Goal: Task Accomplishment & Management: Use online tool/utility

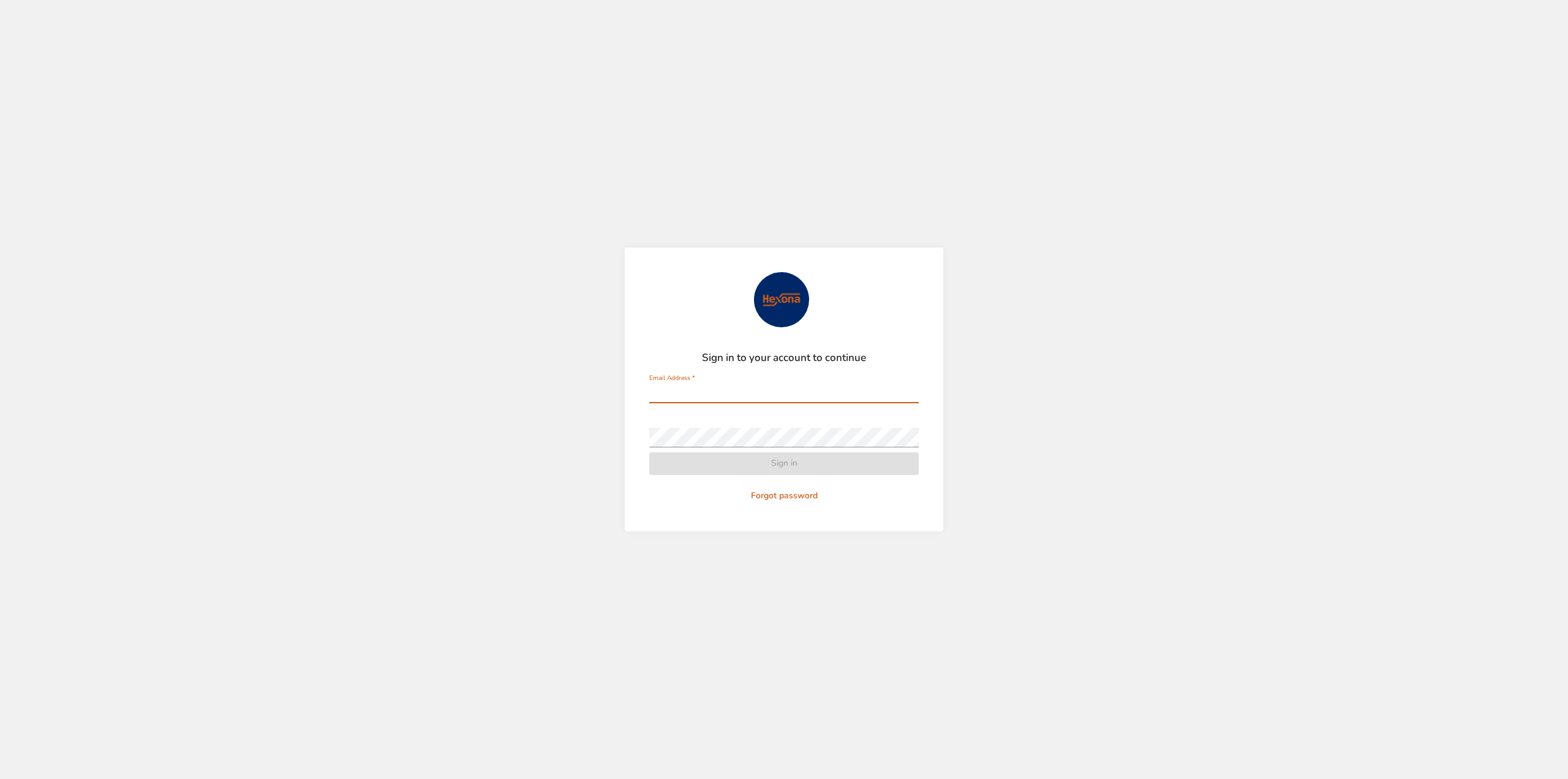
type input "**********"
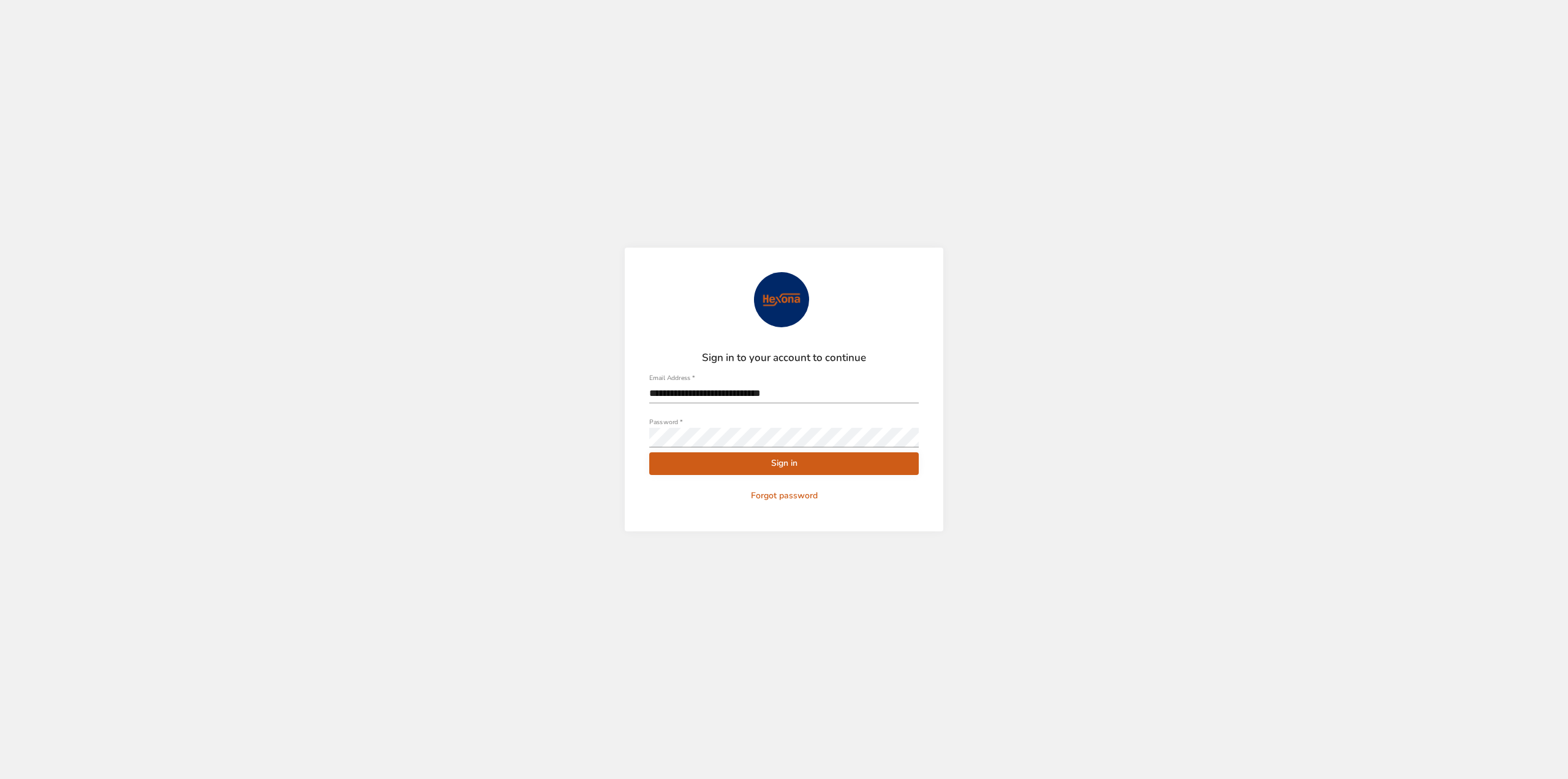
click at [775, 465] on span "Sign in" at bounding box center [784, 463] width 250 height 15
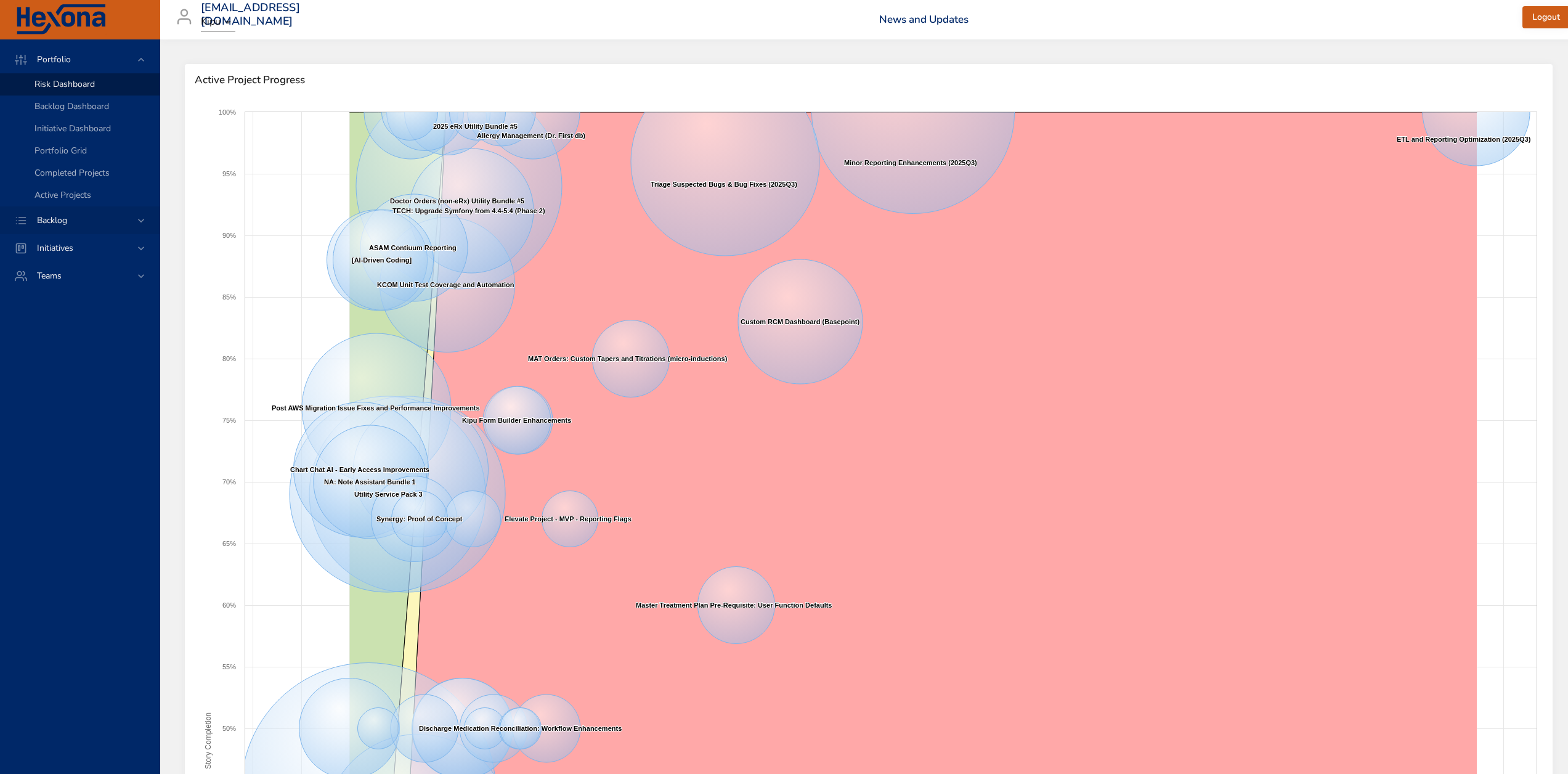
click at [59, 221] on span "Backlog" at bounding box center [52, 220] width 50 height 12
click at [70, 137] on span "Scenario Planning" at bounding box center [69, 134] width 69 height 12
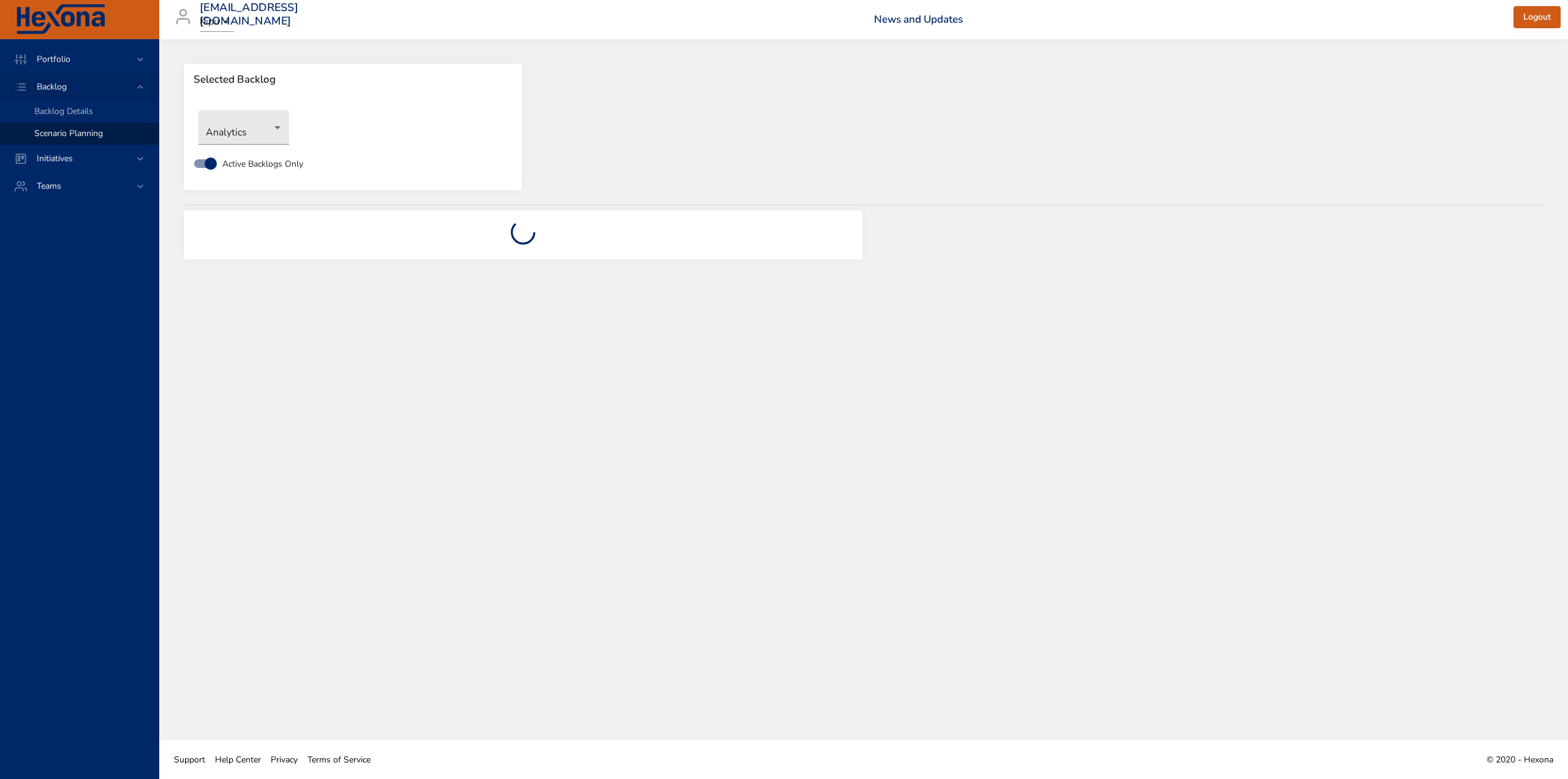
click at [139, 87] on icon at bounding box center [140, 86] width 6 height 4
click at [100, 113] on div "Backlog Details" at bounding box center [92, 111] width 115 height 12
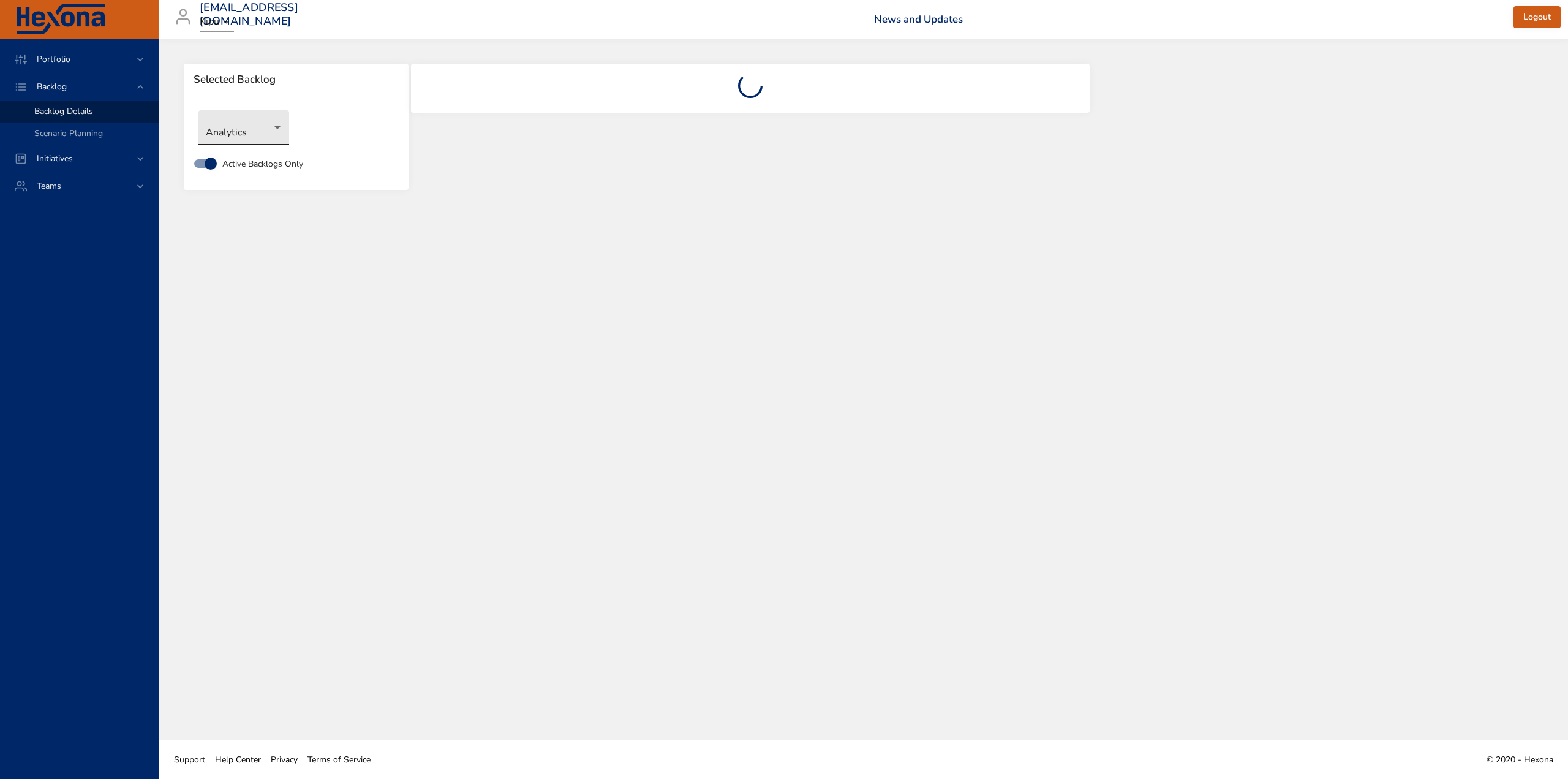
click at [246, 135] on body "Portfolio Backlog Backlog Details Scenario Planning Initiatives Teams [EMAIL_AD…" at bounding box center [784, 390] width 1568 height 779
click at [223, 311] on li "Labs" at bounding box center [244, 310] width 90 height 20
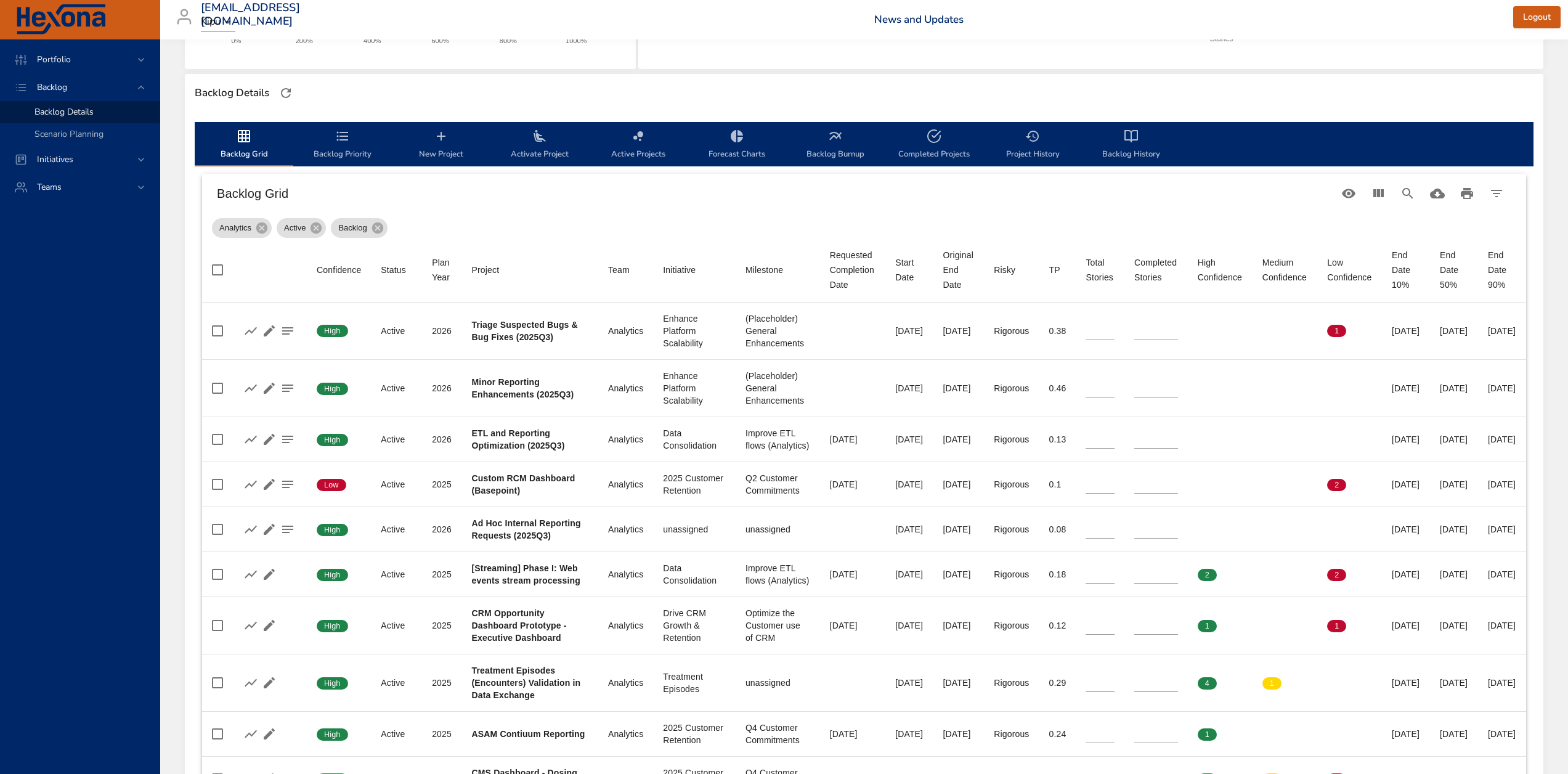
scroll to position [308, 0]
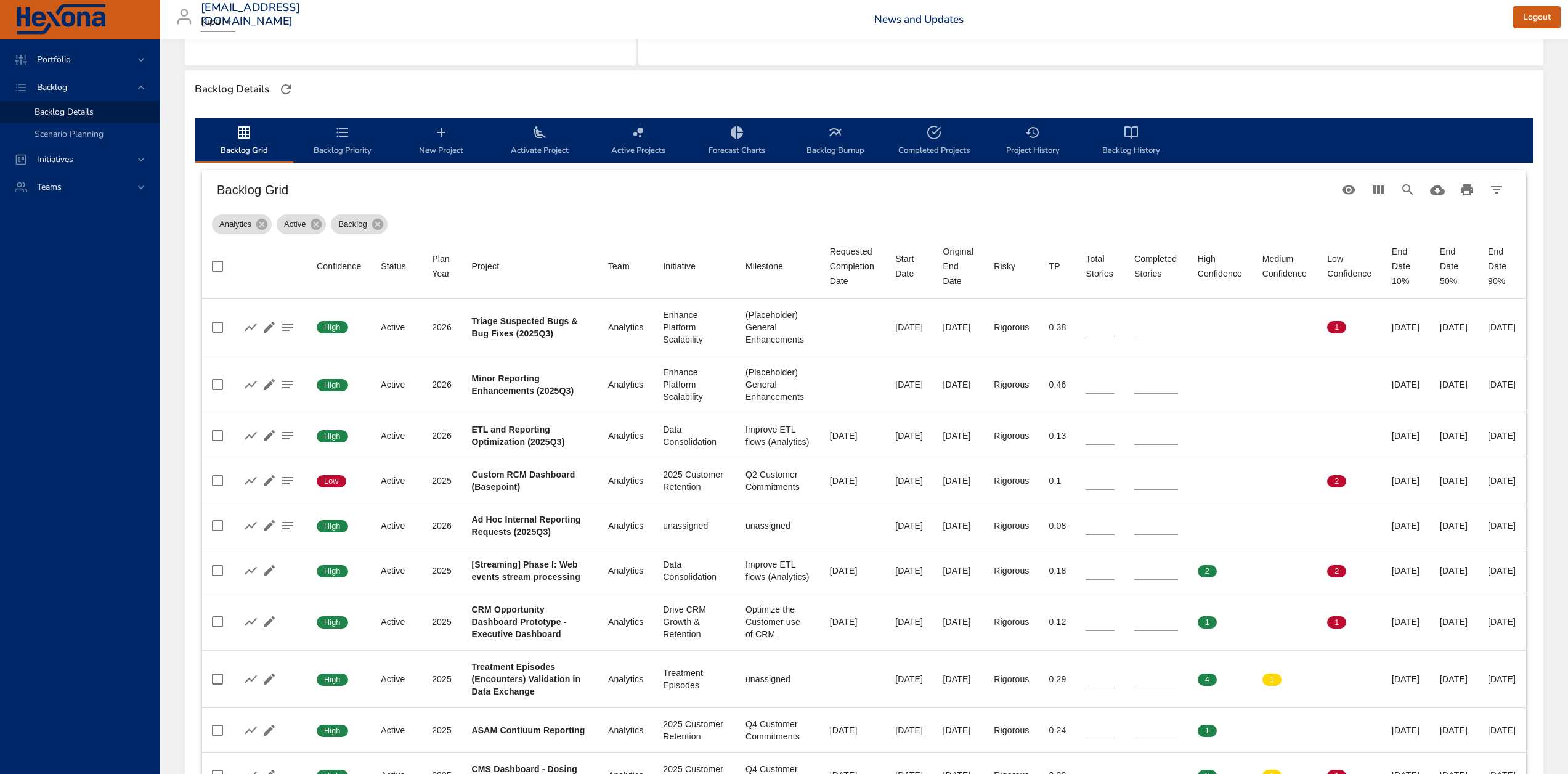
type input "*"
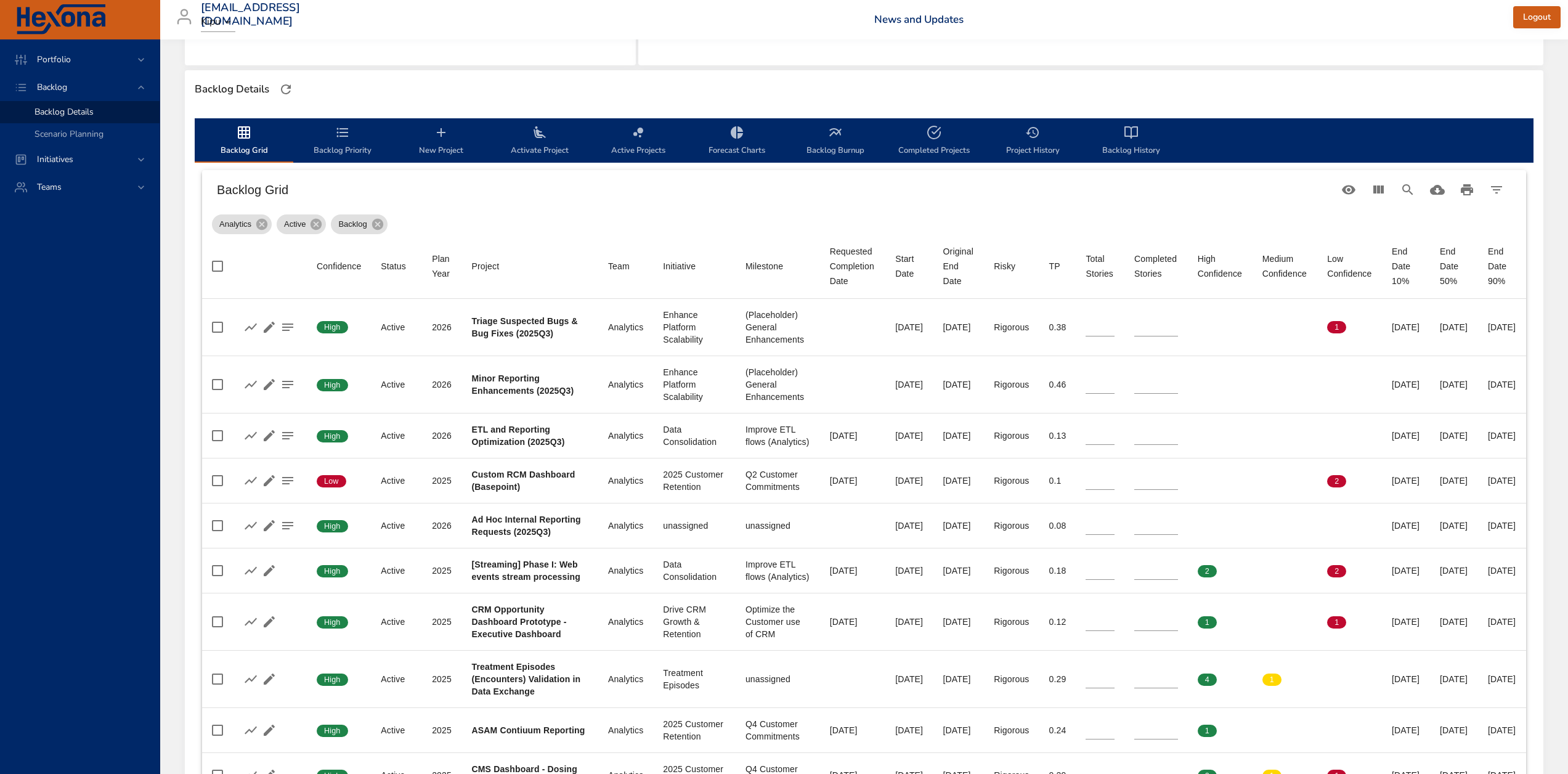
type input "*"
type input "**"
type input "*"
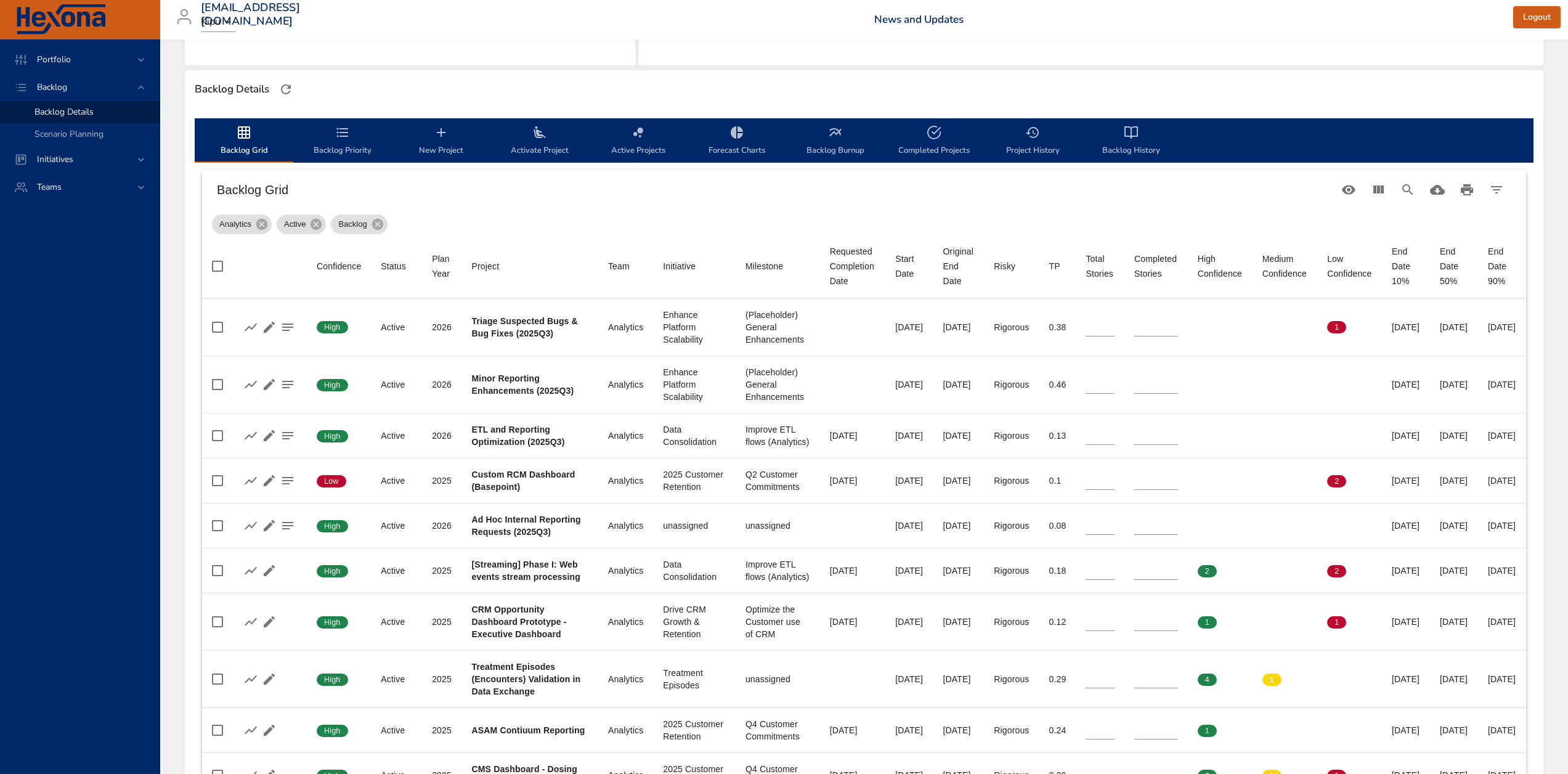
type input "*"
type input "**"
type input "*"
type input "**"
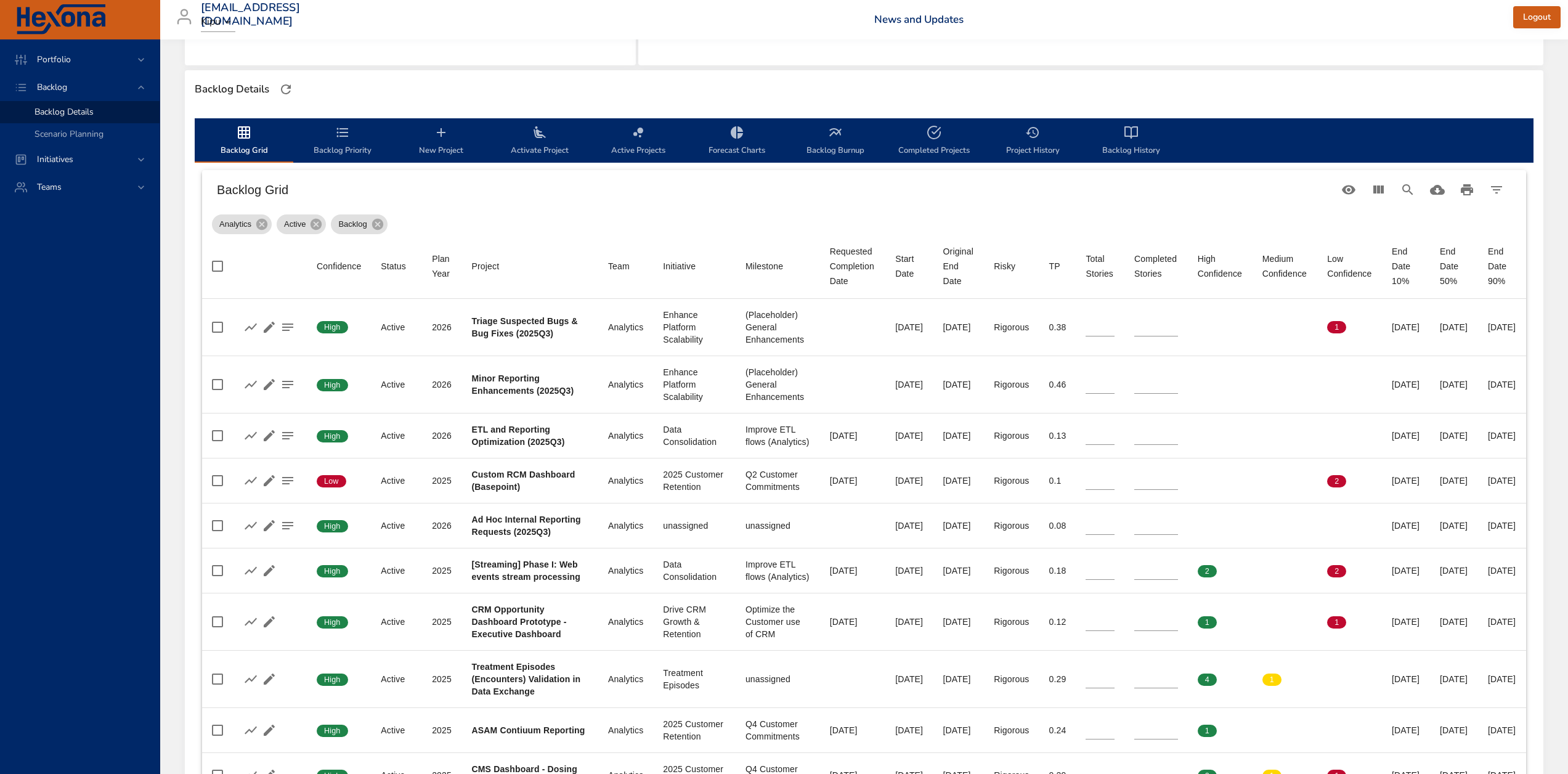
type input "*"
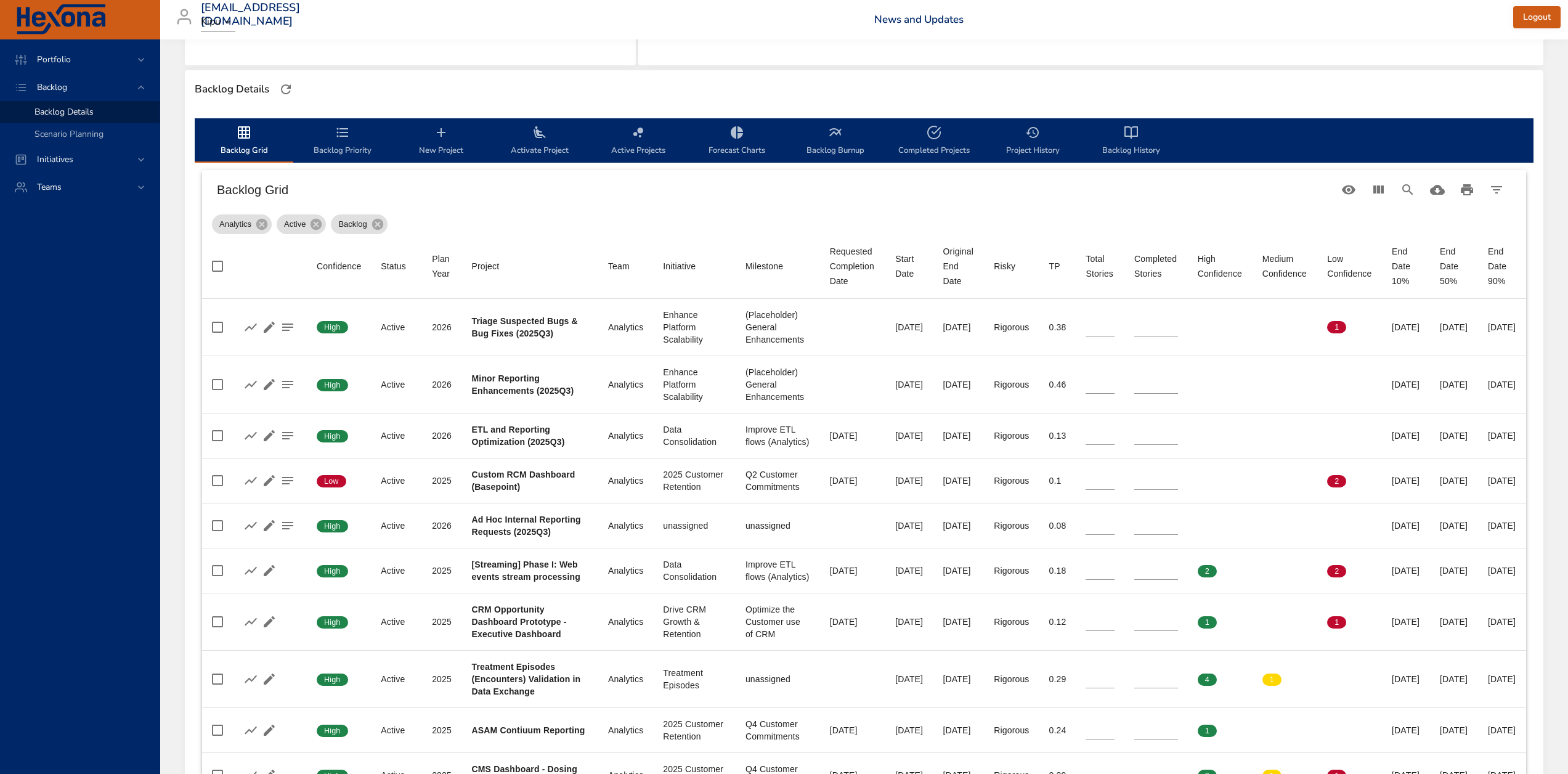
type input "*"
type input "**"
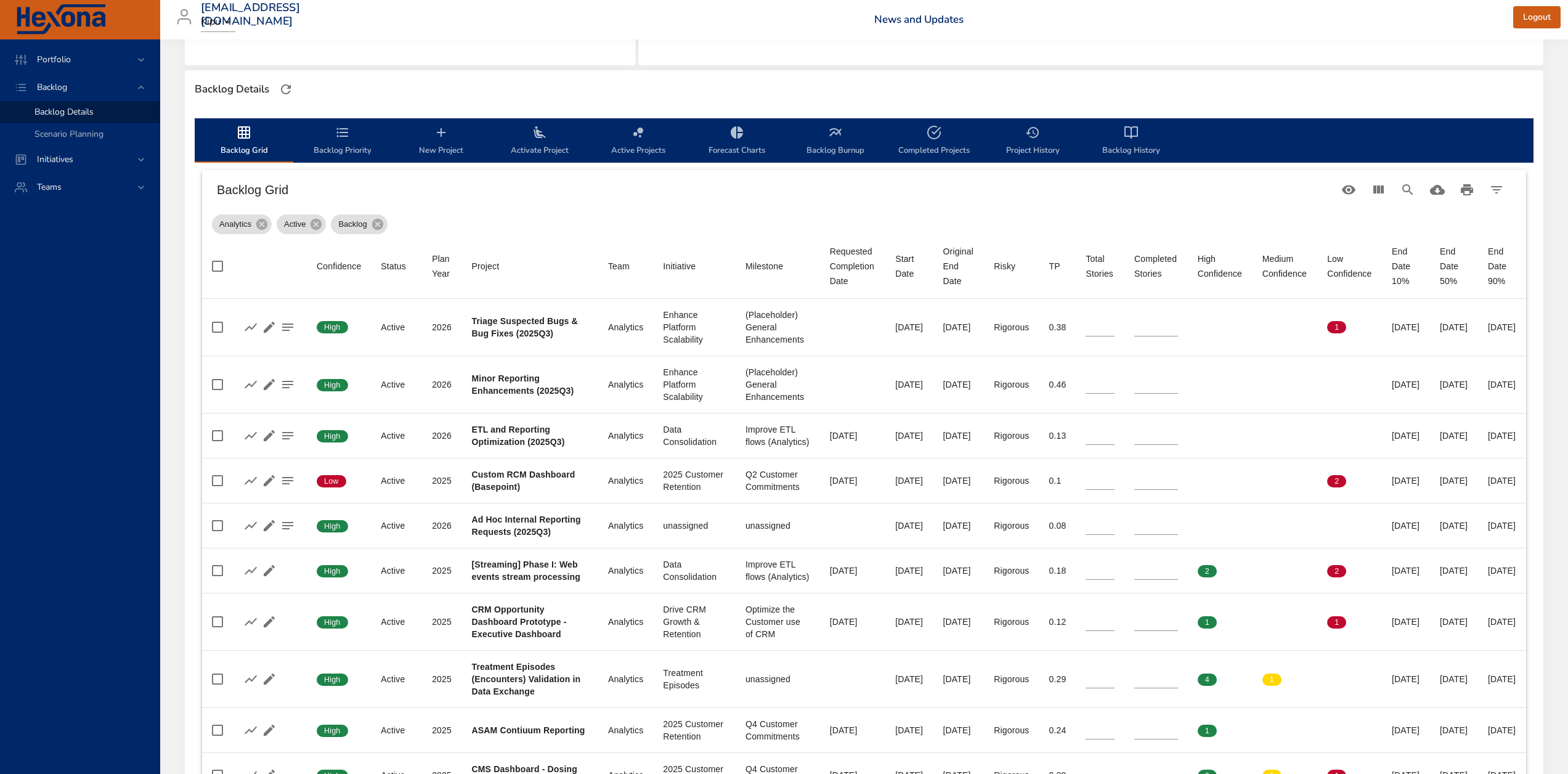
type input "*"
type input "**"
type input "*"
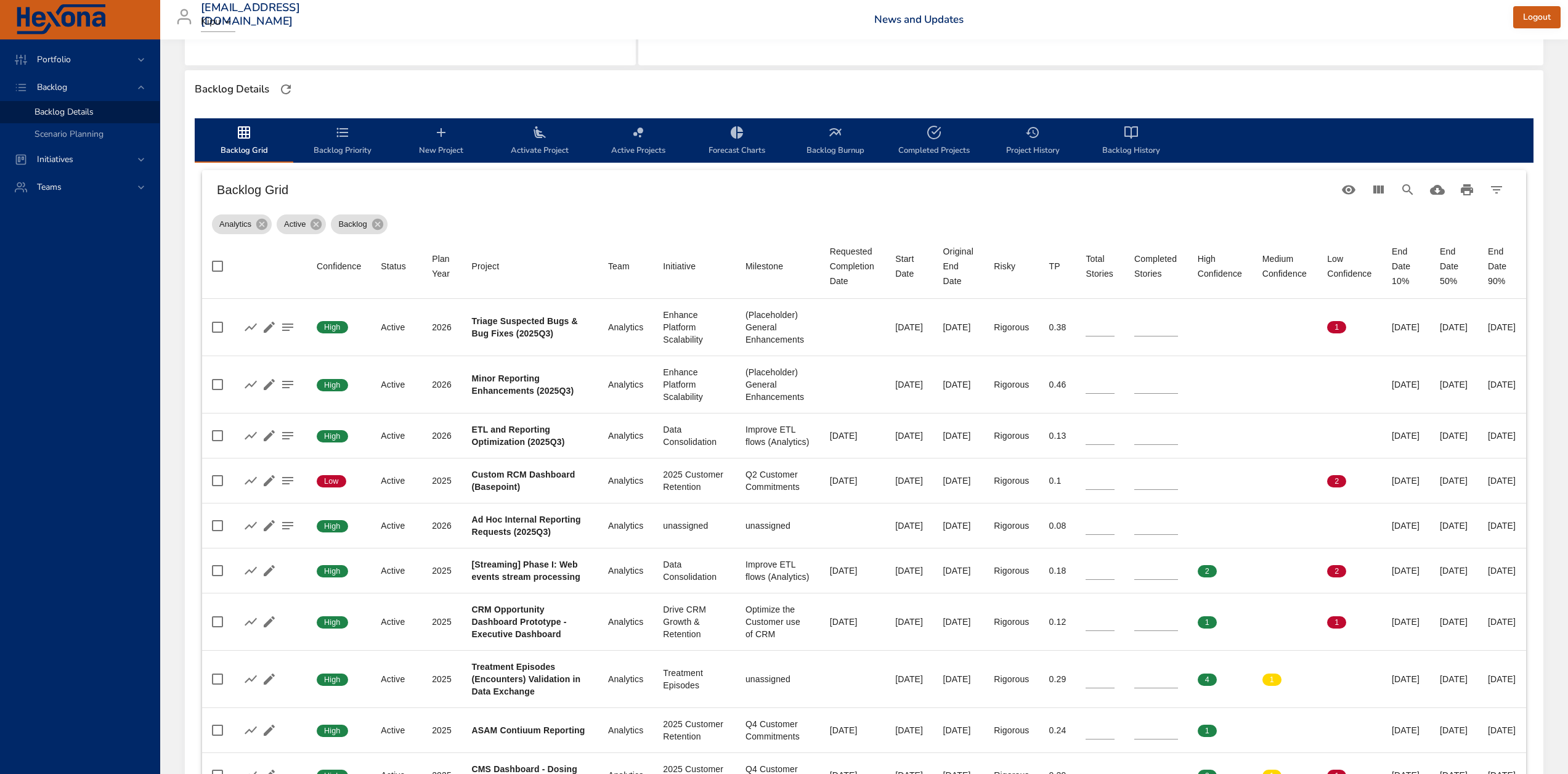
type input "*"
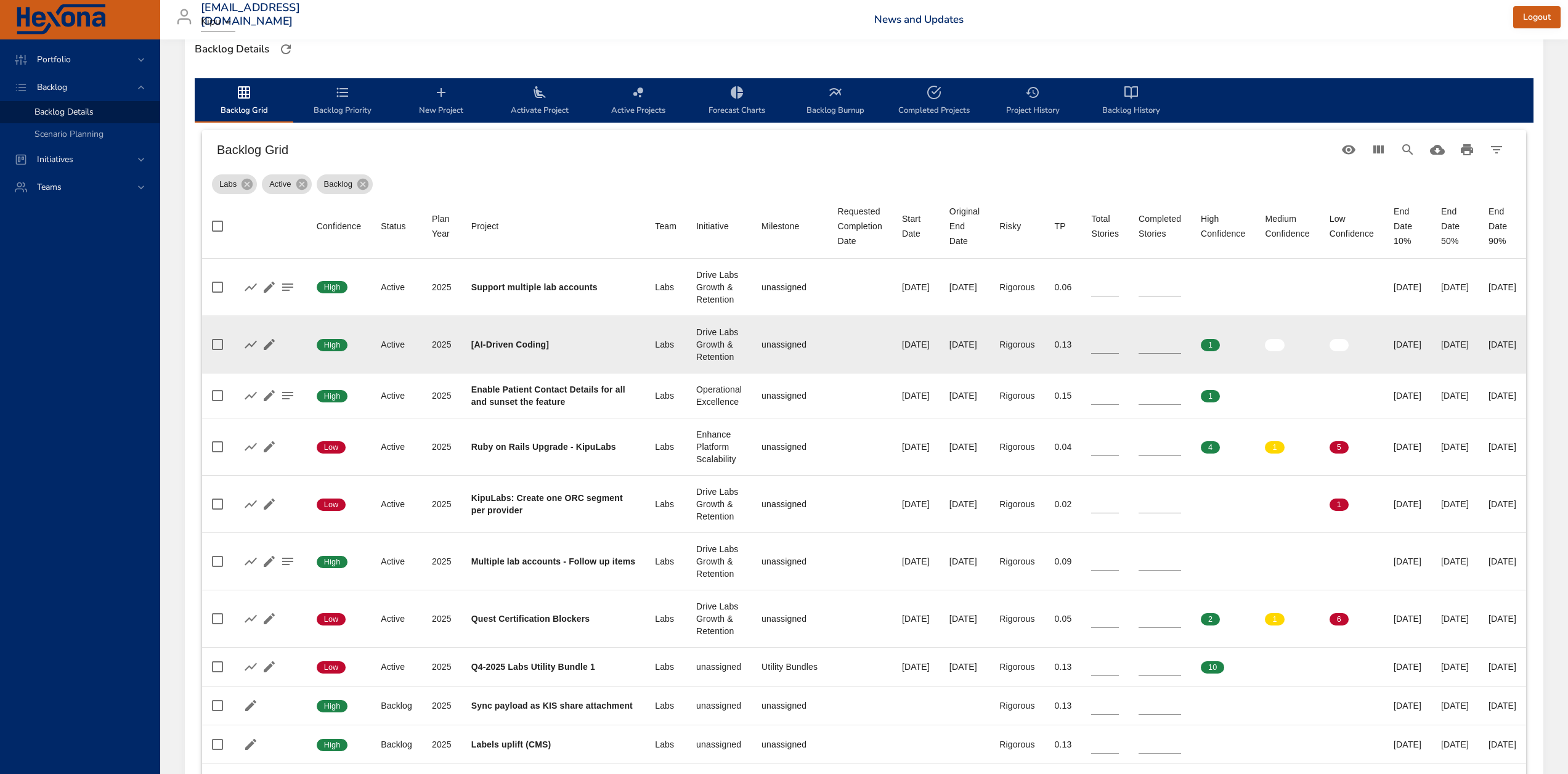
scroll to position [369, 0]
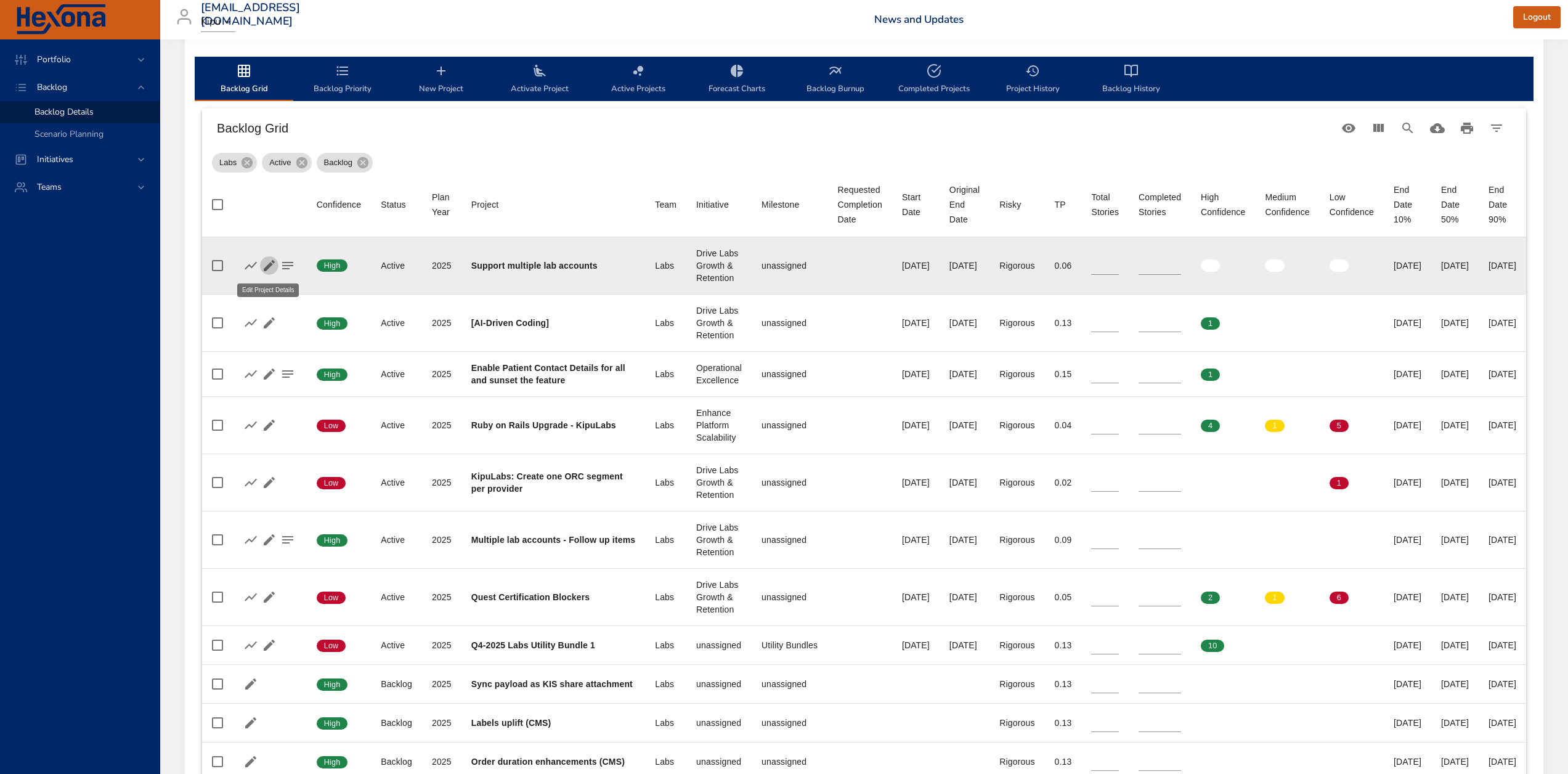
click at [265, 266] on icon "button" at bounding box center [269, 265] width 11 height 11
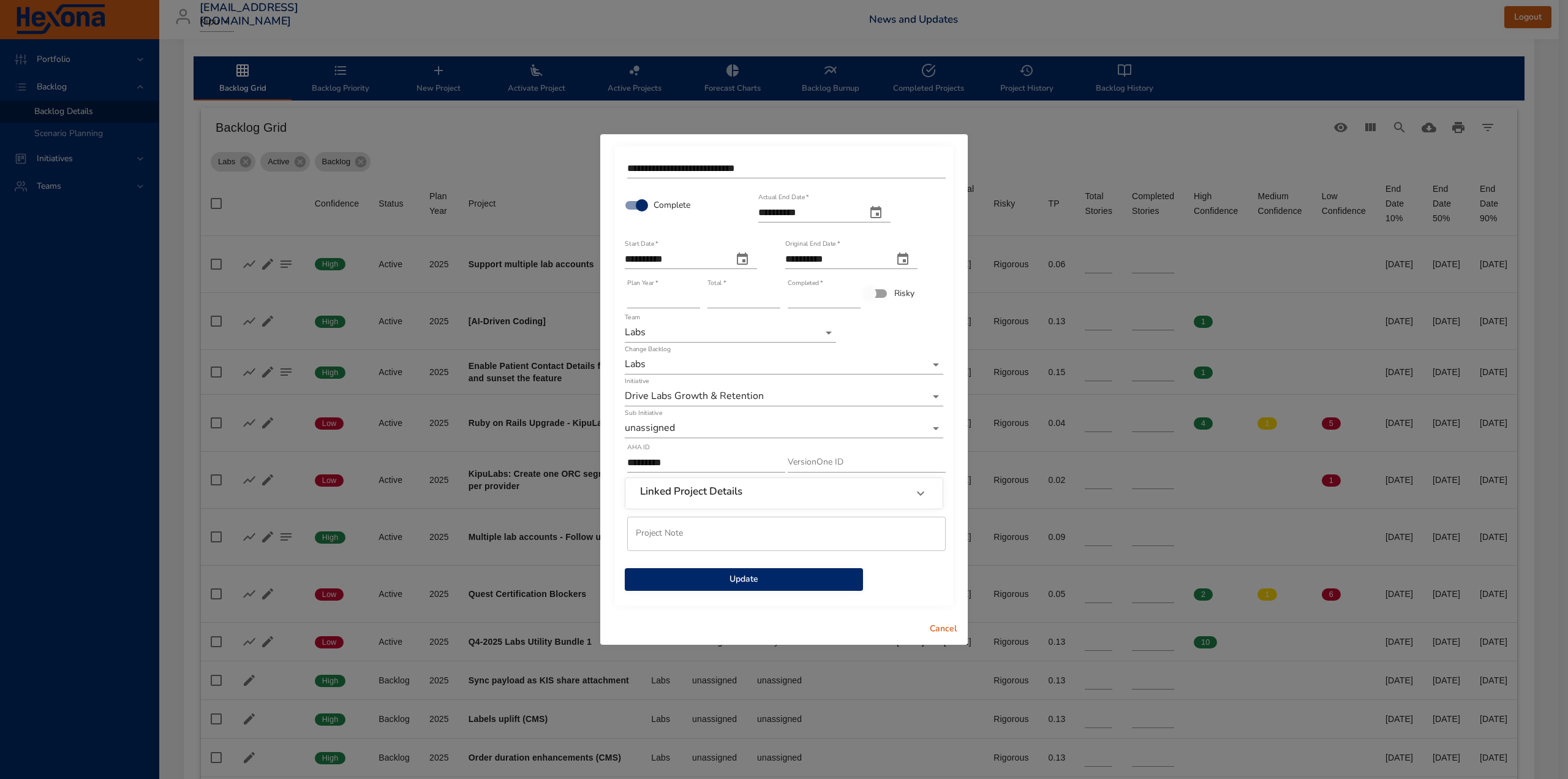
click at [758, 577] on span "Update" at bounding box center [743, 579] width 219 height 15
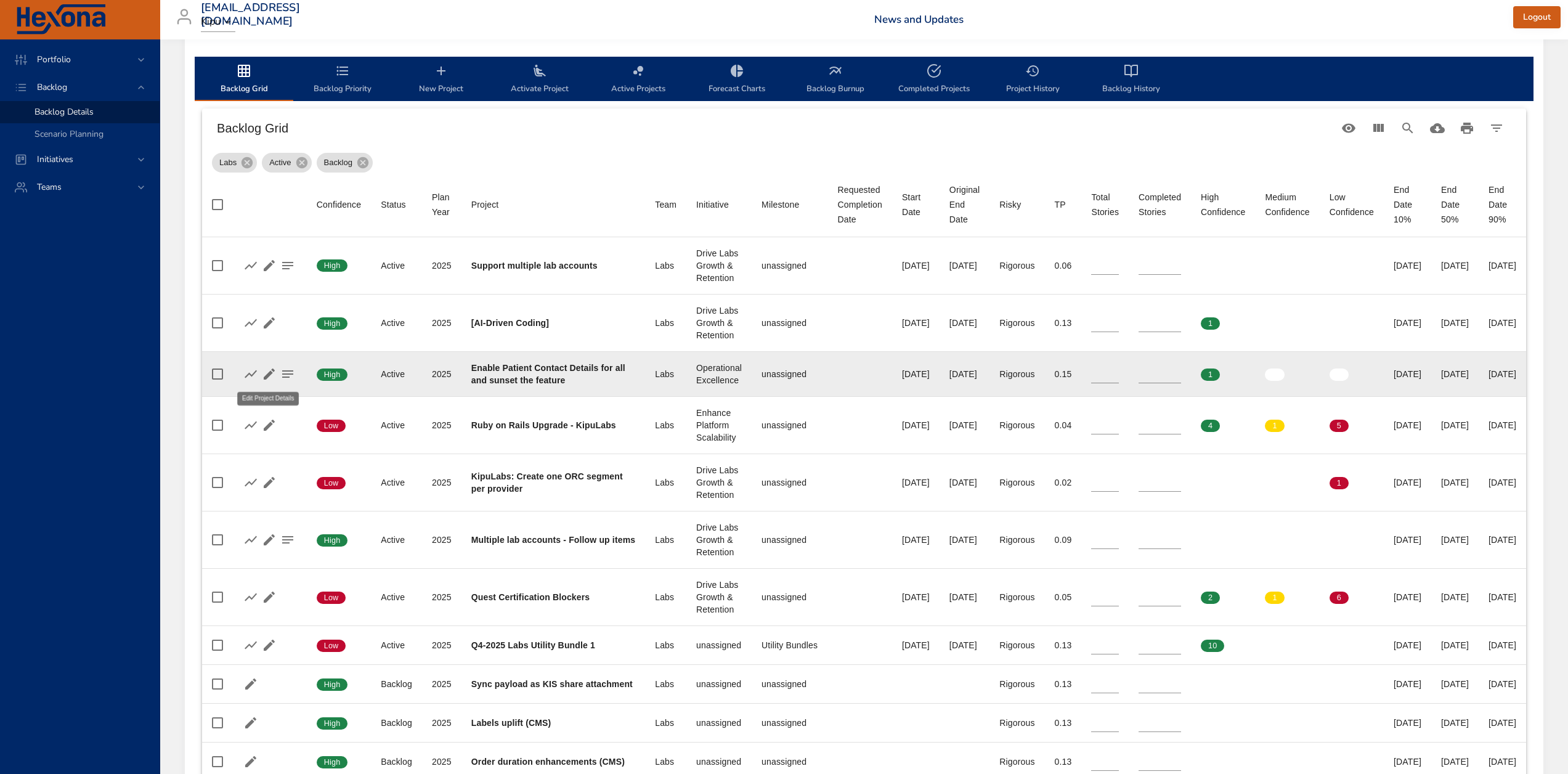
click at [264, 376] on icon "button" at bounding box center [269, 374] width 11 height 11
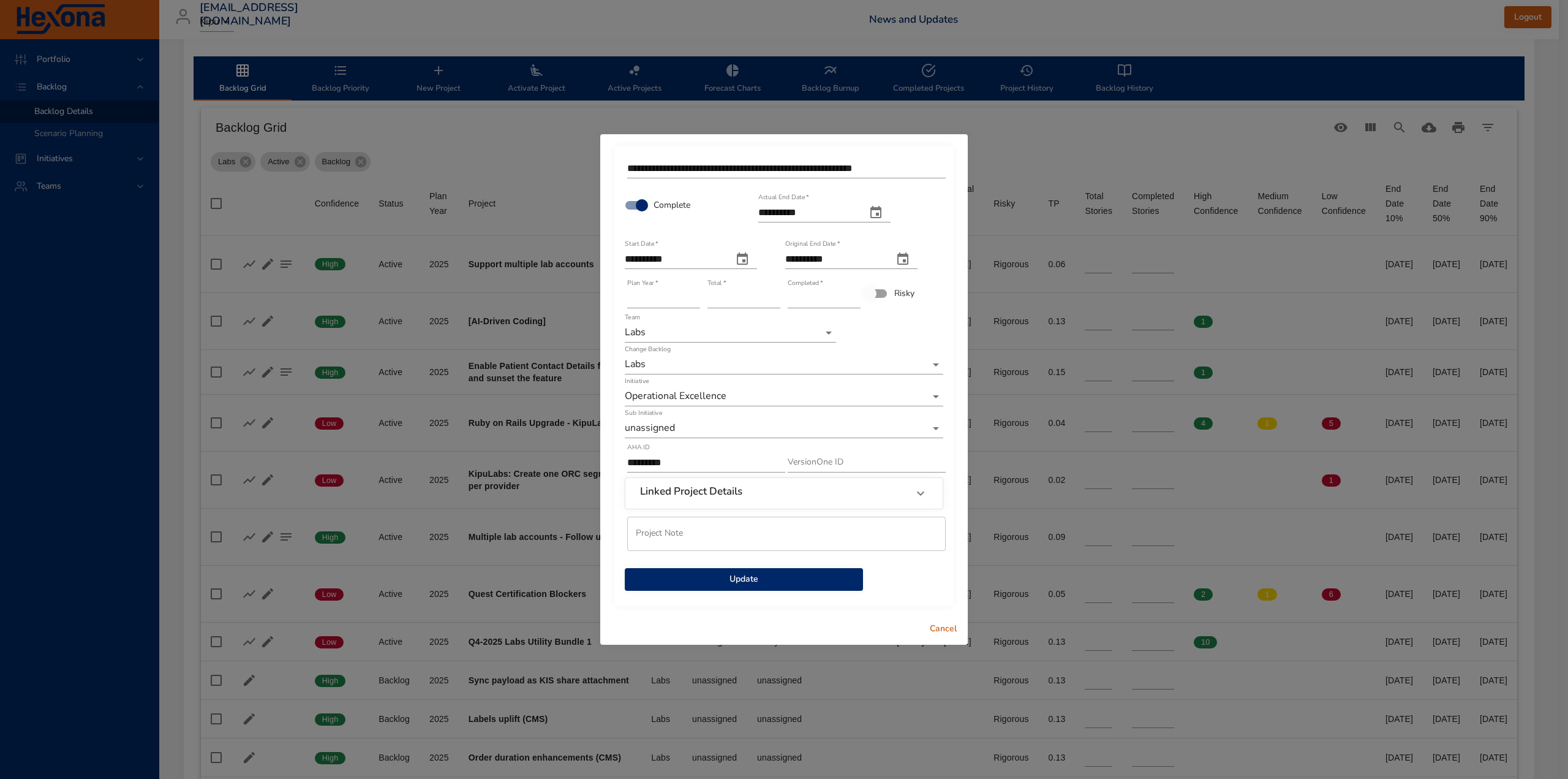
click at [746, 578] on span "Update" at bounding box center [743, 579] width 219 height 15
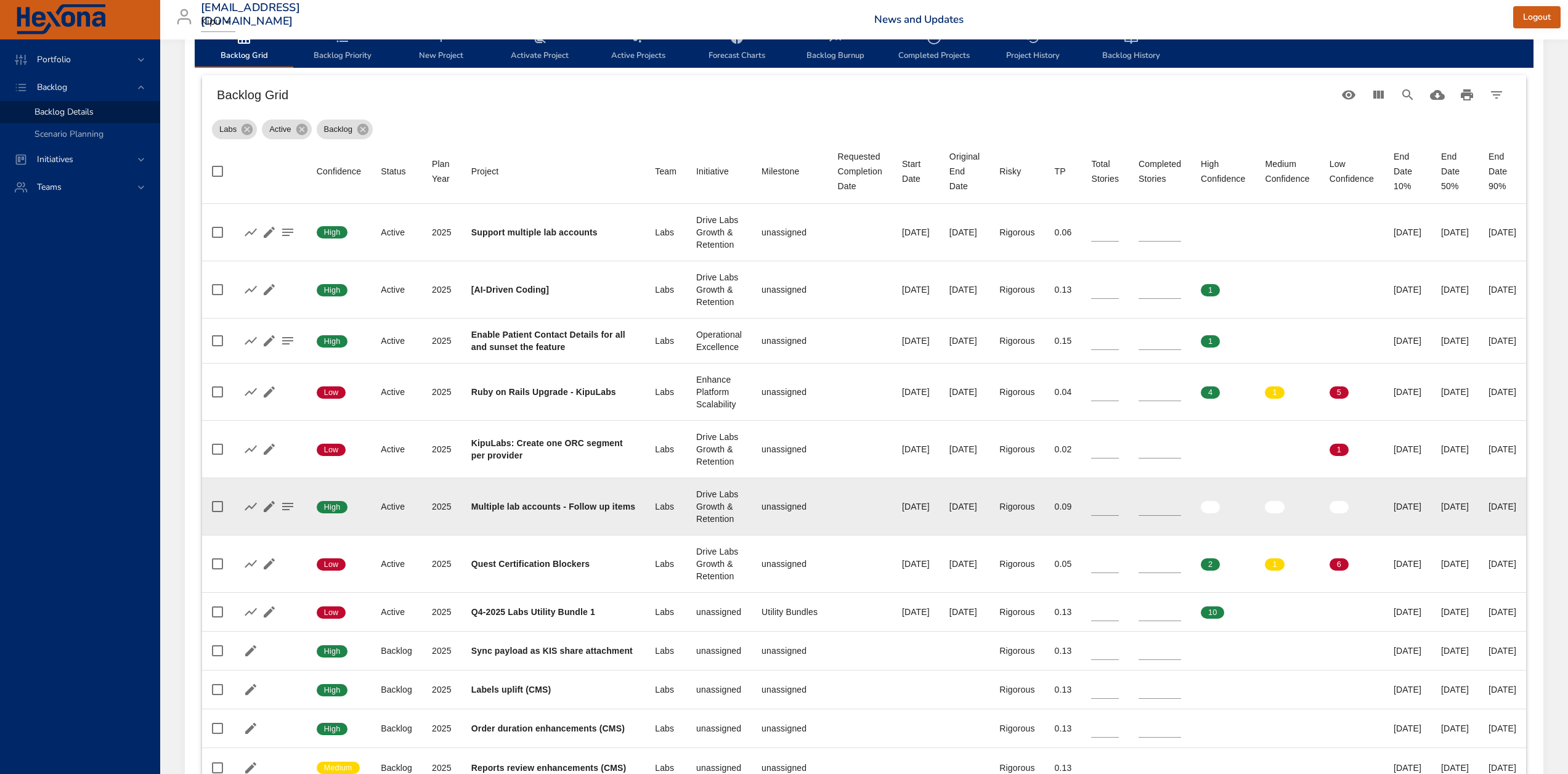
scroll to position [431, 0]
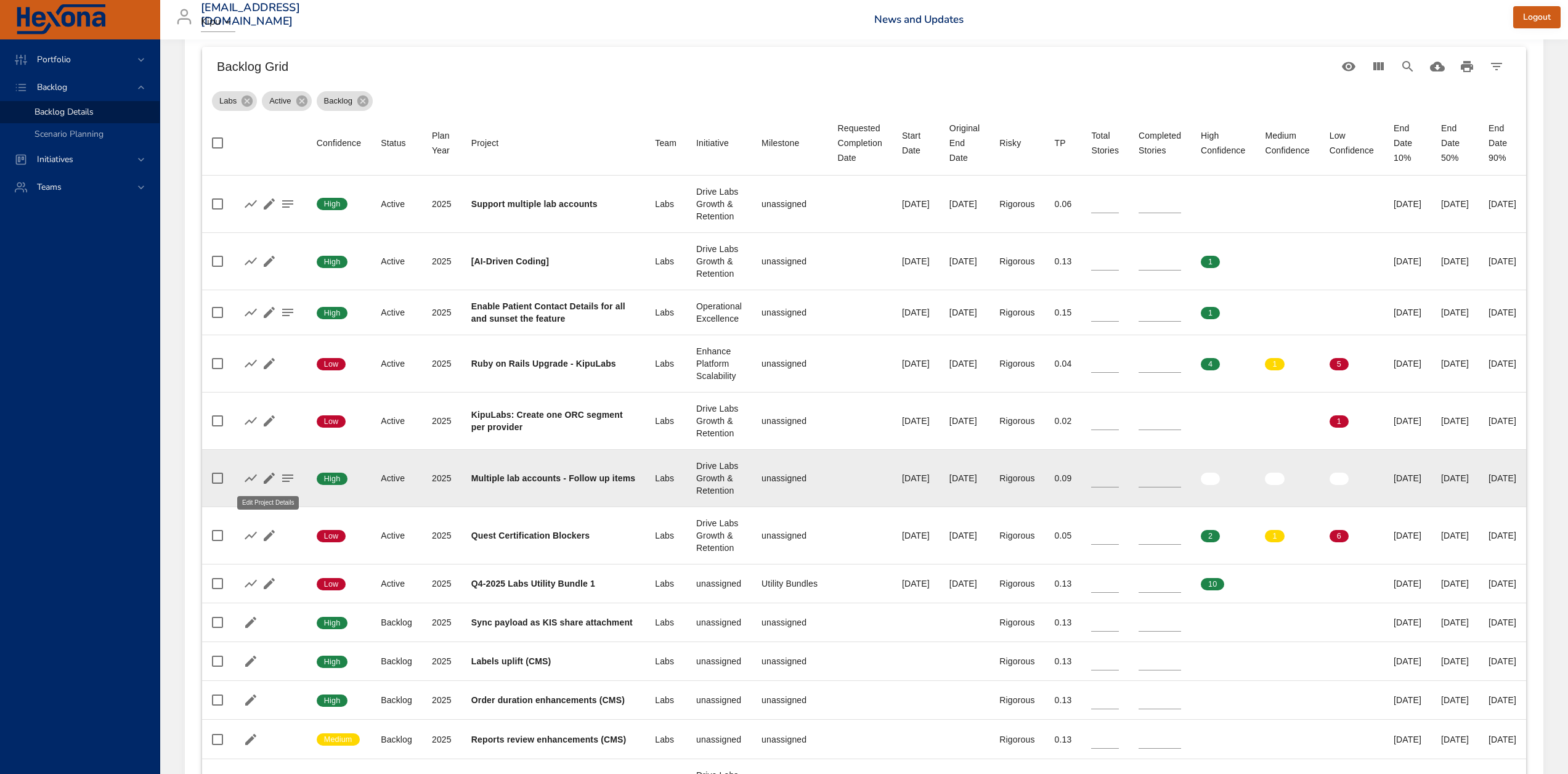
click at [267, 480] on icon "button" at bounding box center [269, 478] width 11 height 11
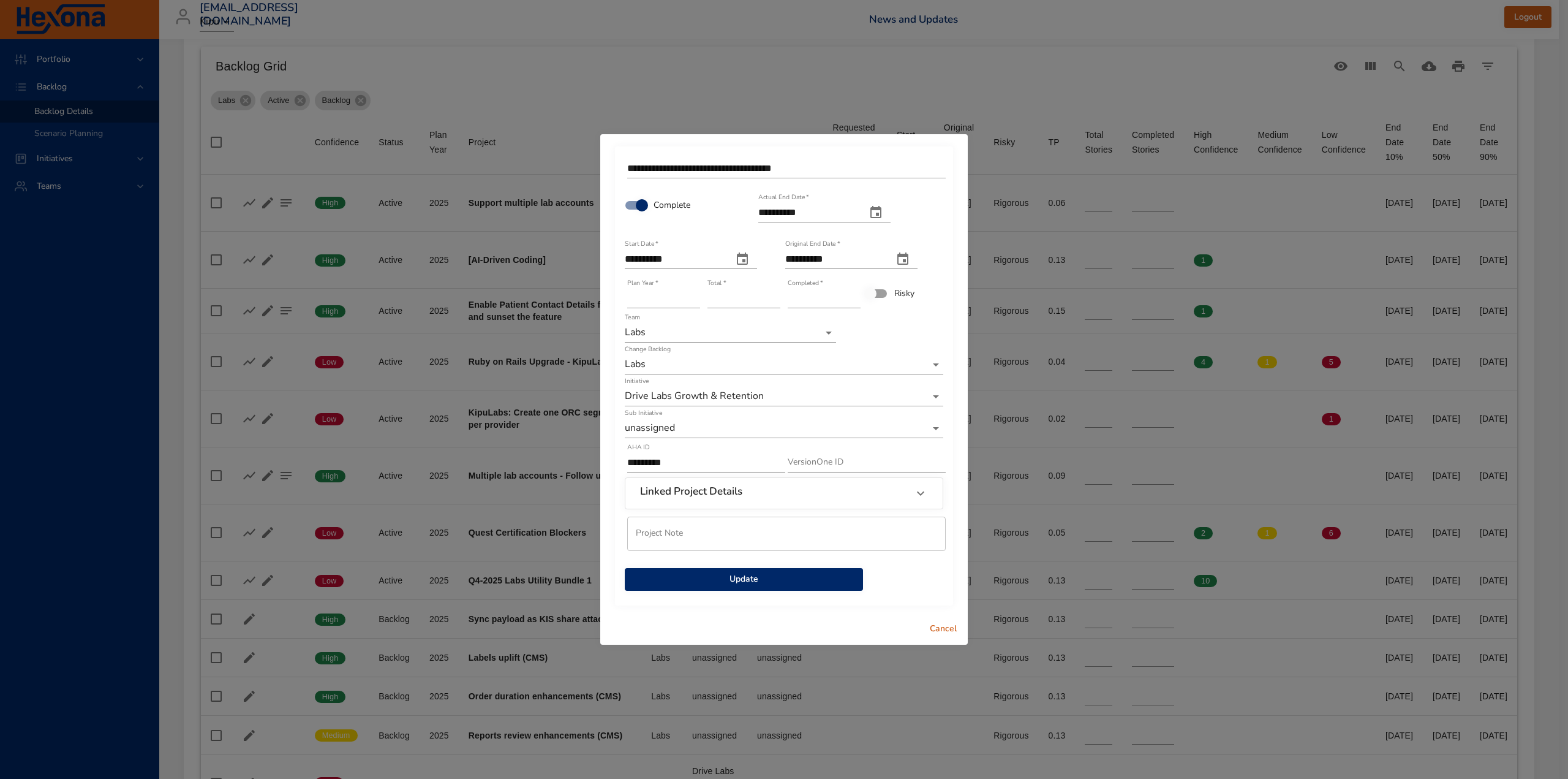
click at [754, 580] on span "Update" at bounding box center [743, 579] width 219 height 15
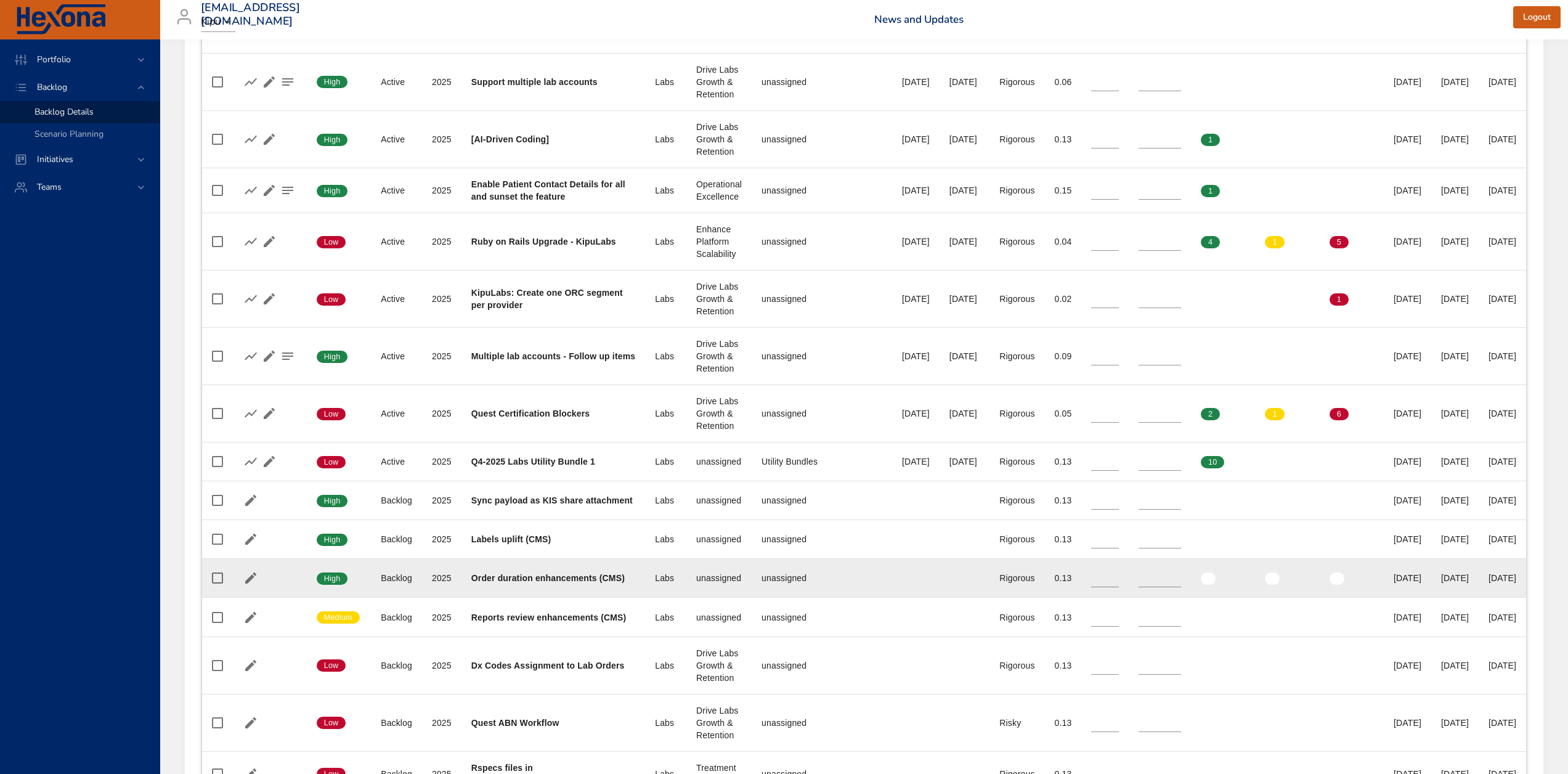
scroll to position [555, 0]
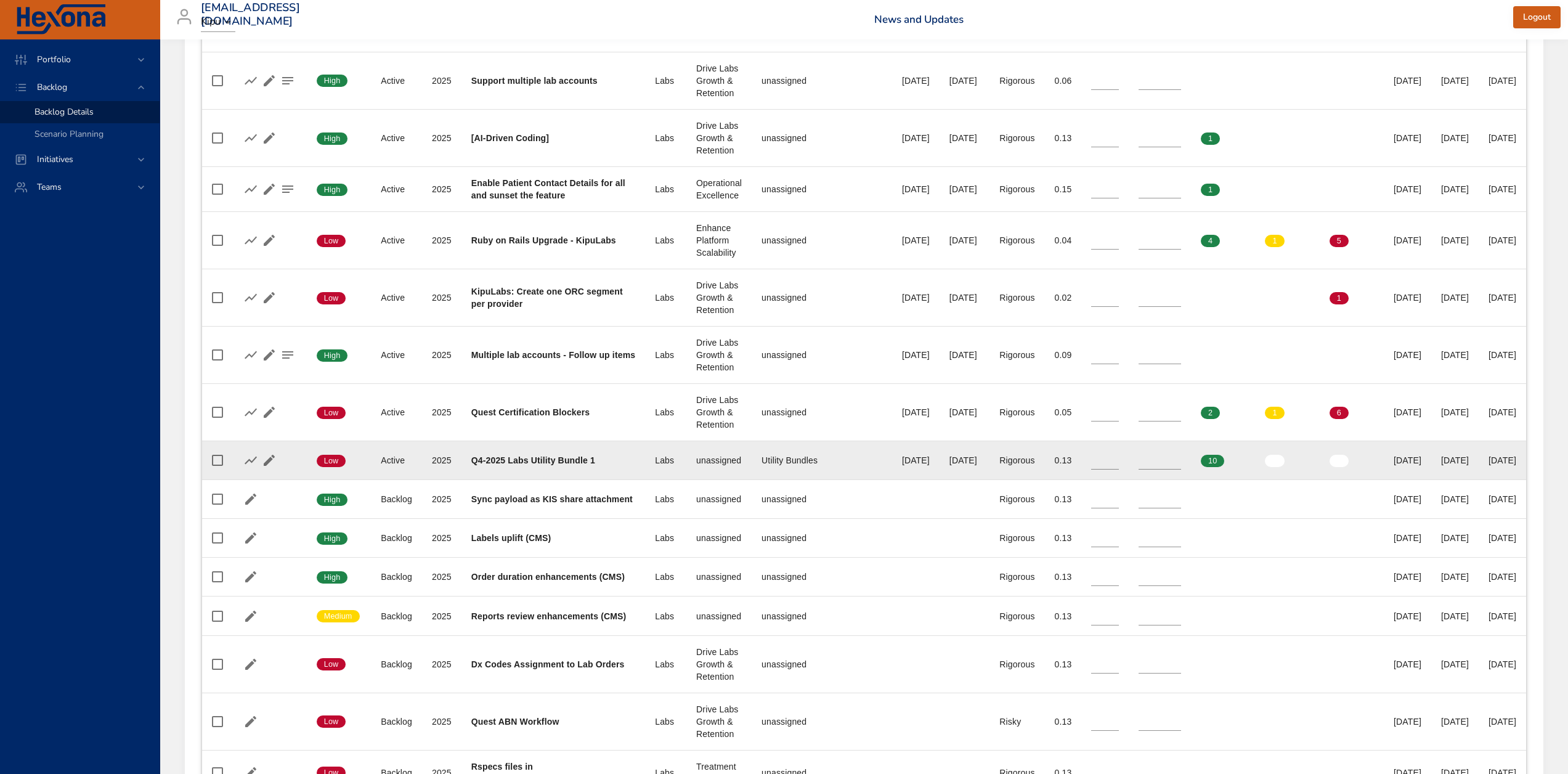
type input "**"
click at [1119, 458] on input "**" at bounding box center [1105, 460] width 27 height 19
click at [1181, 458] on input "*" at bounding box center [1159, 460] width 43 height 19
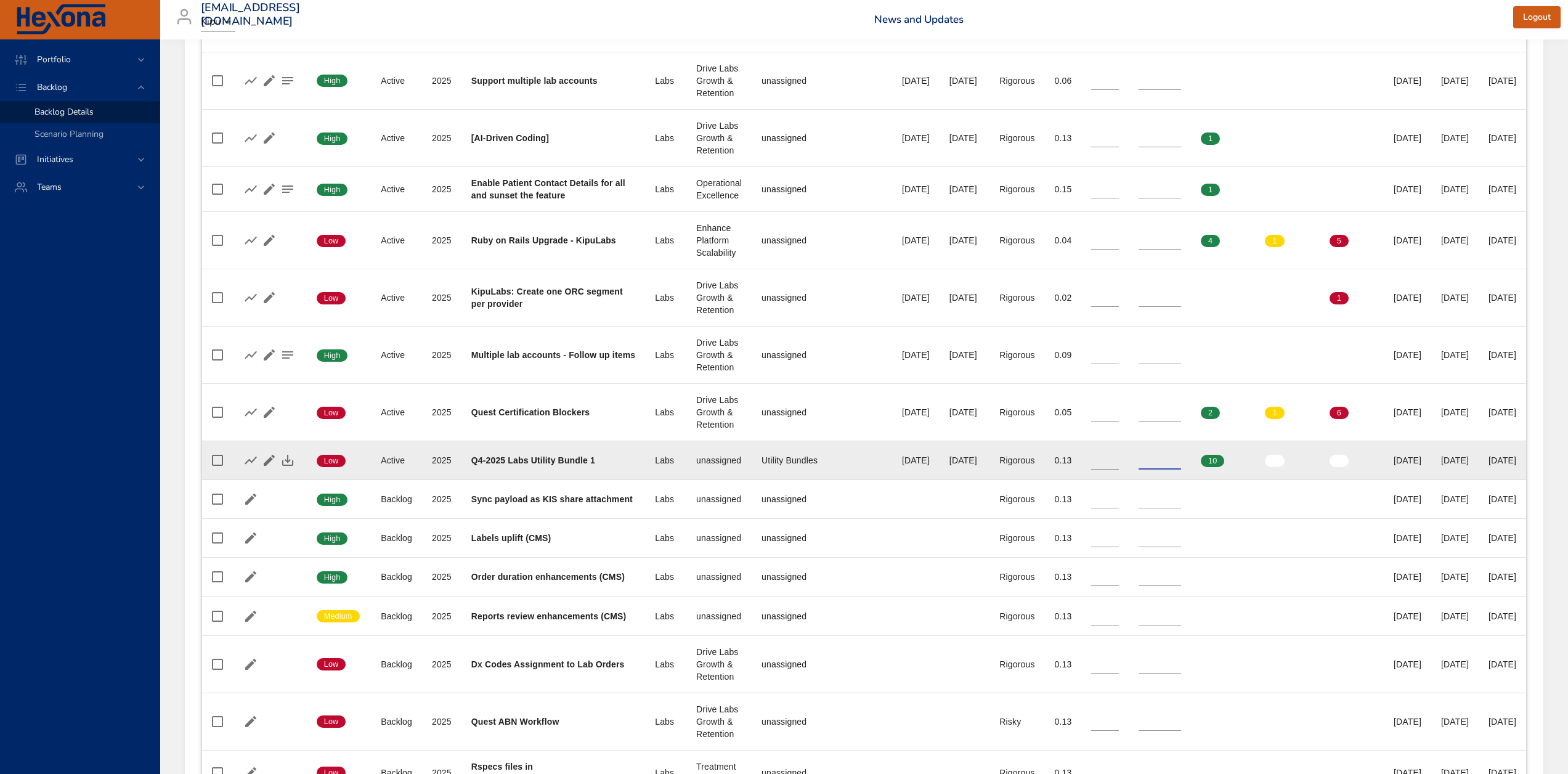
type input "*"
click at [1181, 458] on input "*" at bounding box center [1159, 460] width 43 height 19
click at [289, 463] on icon "button" at bounding box center [288, 460] width 14 height 14
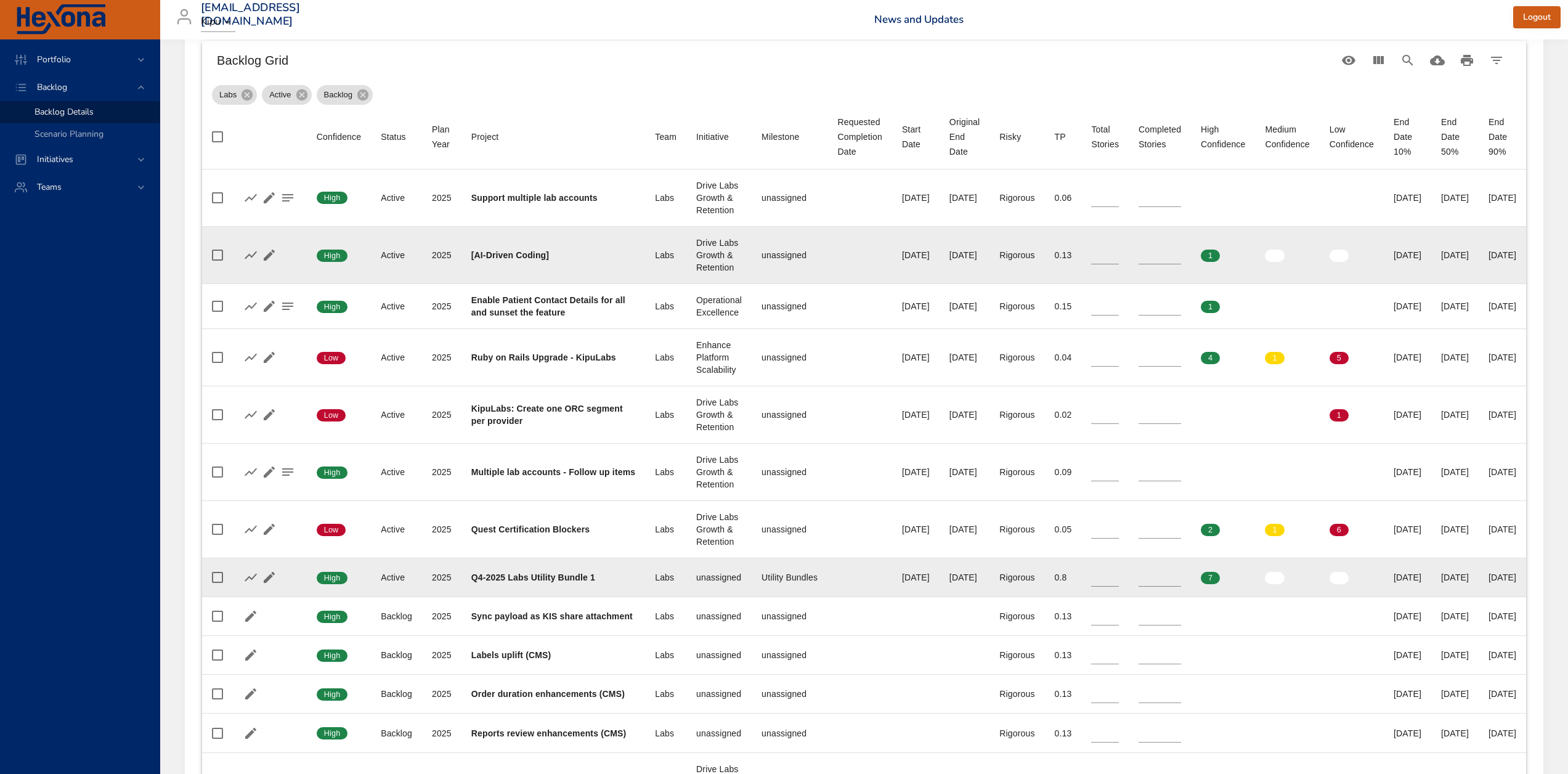
scroll to position [247, 0]
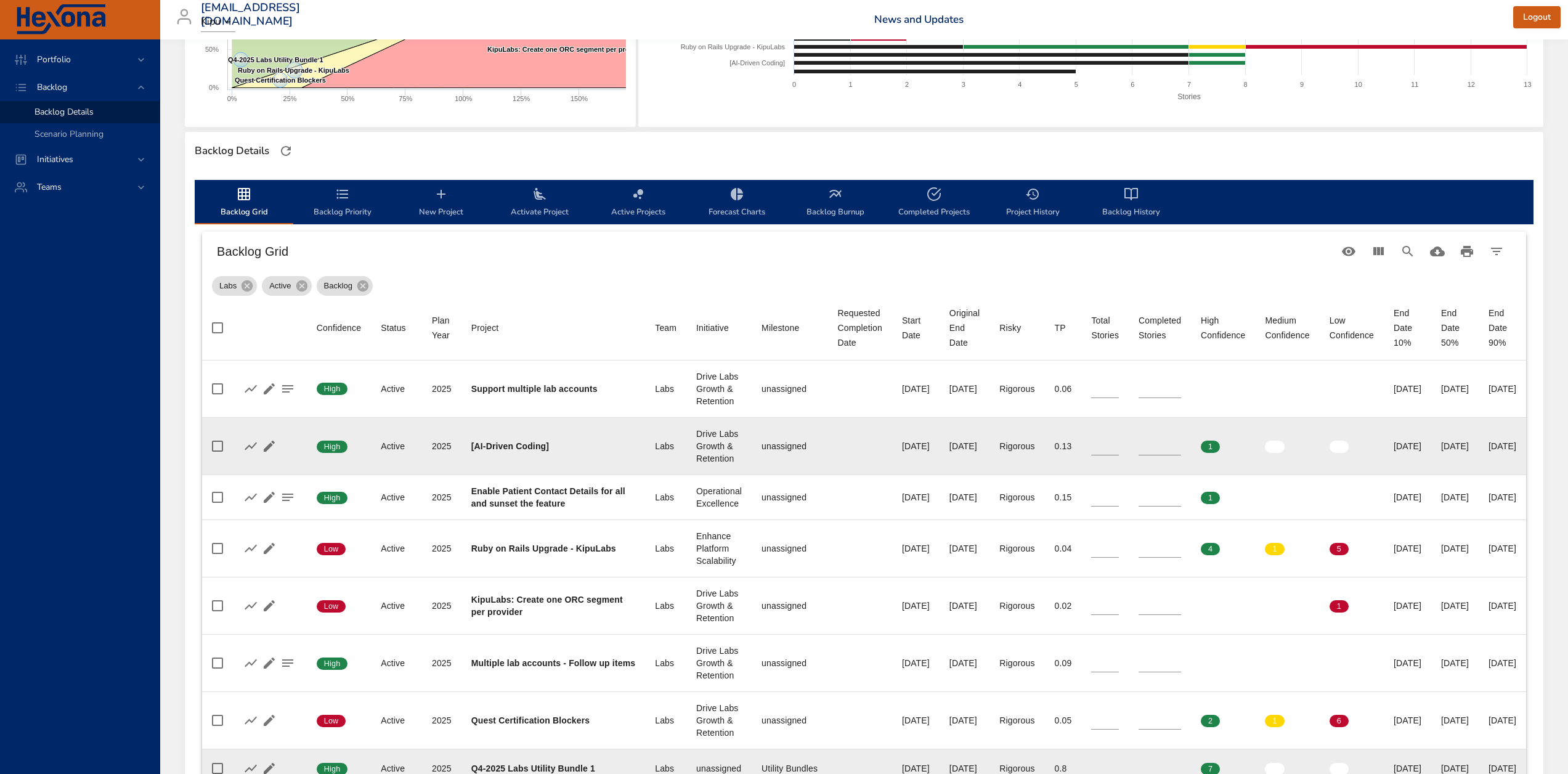
type input "*"
click at [1119, 450] on input "*" at bounding box center [1105, 447] width 27 height 19
click at [284, 444] on icon "button" at bounding box center [288, 446] width 14 height 14
click at [268, 448] on icon "button" at bounding box center [269, 446] width 11 height 11
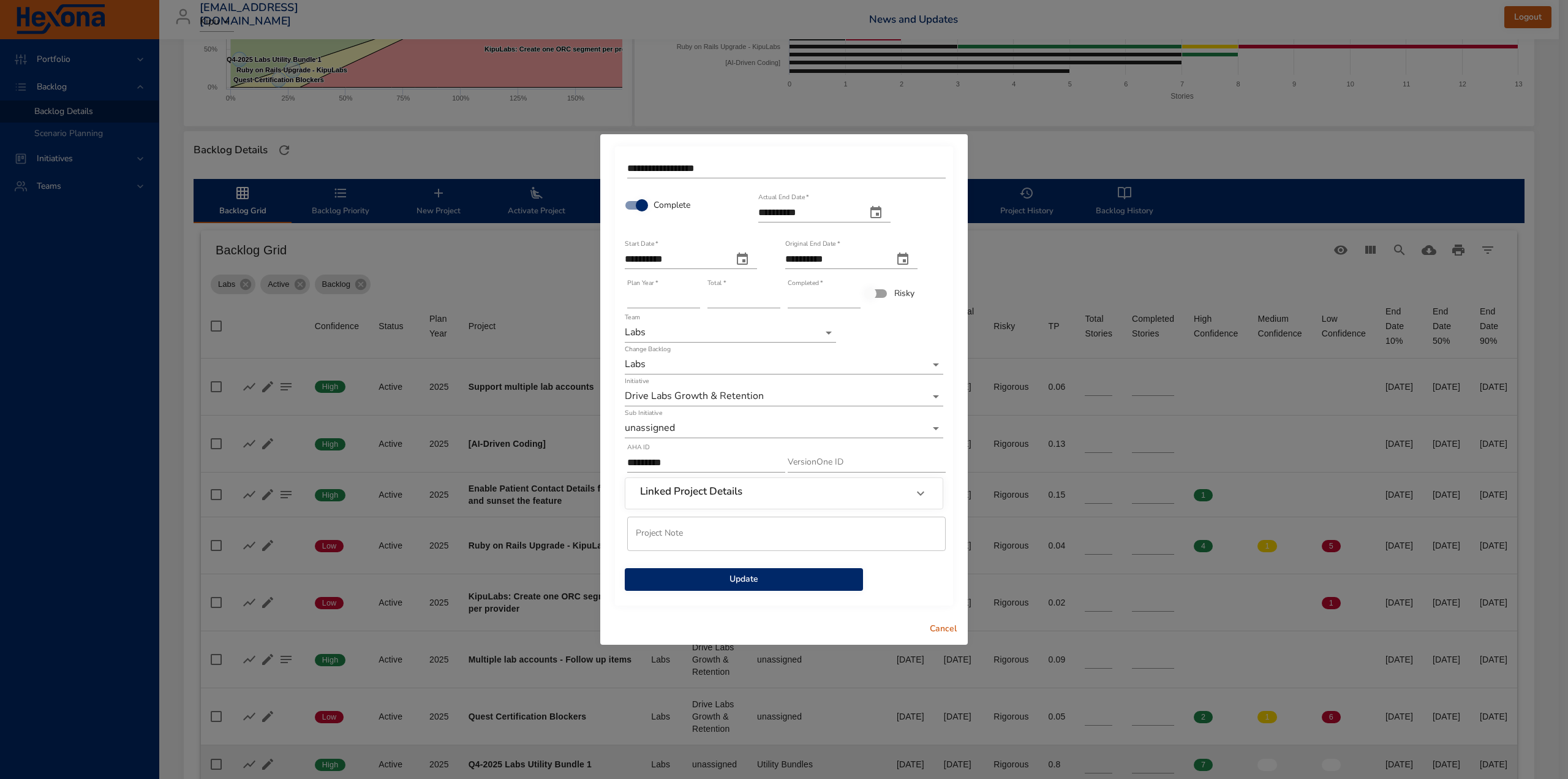
click at [769, 574] on span "Update" at bounding box center [743, 579] width 219 height 15
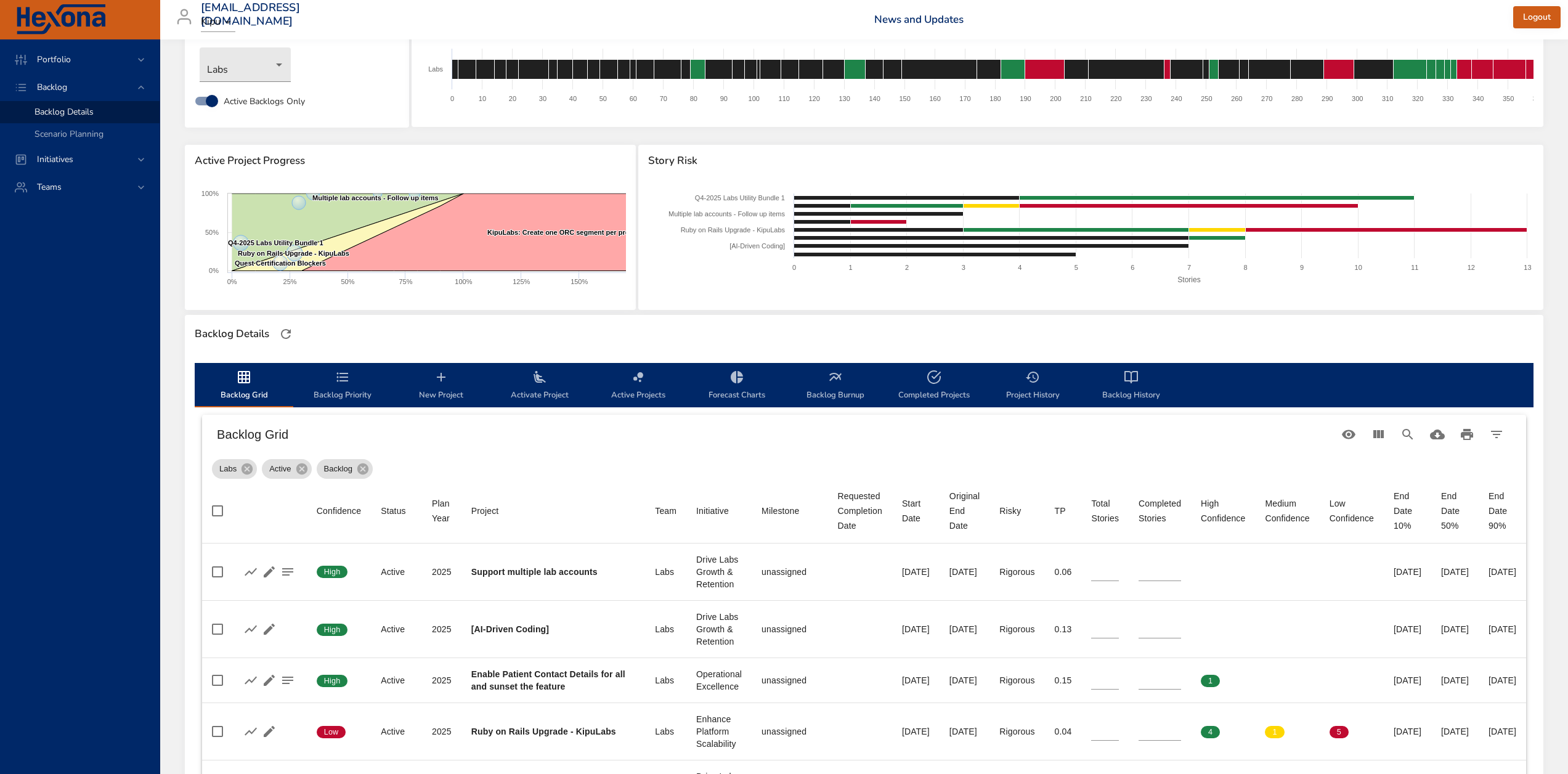
scroll to position [123, 0]
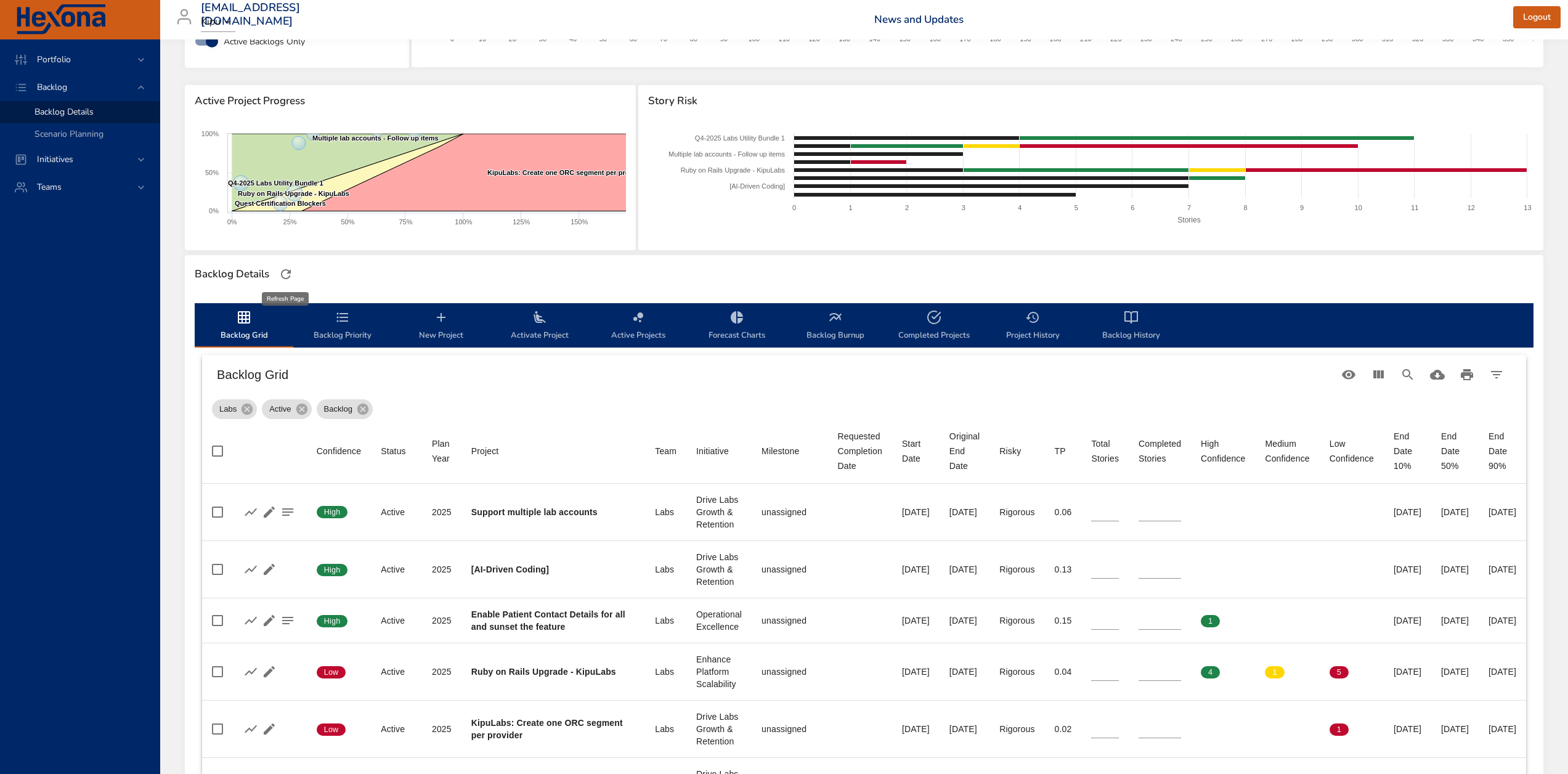
click at [291, 273] on icon "button" at bounding box center [286, 274] width 14 height 14
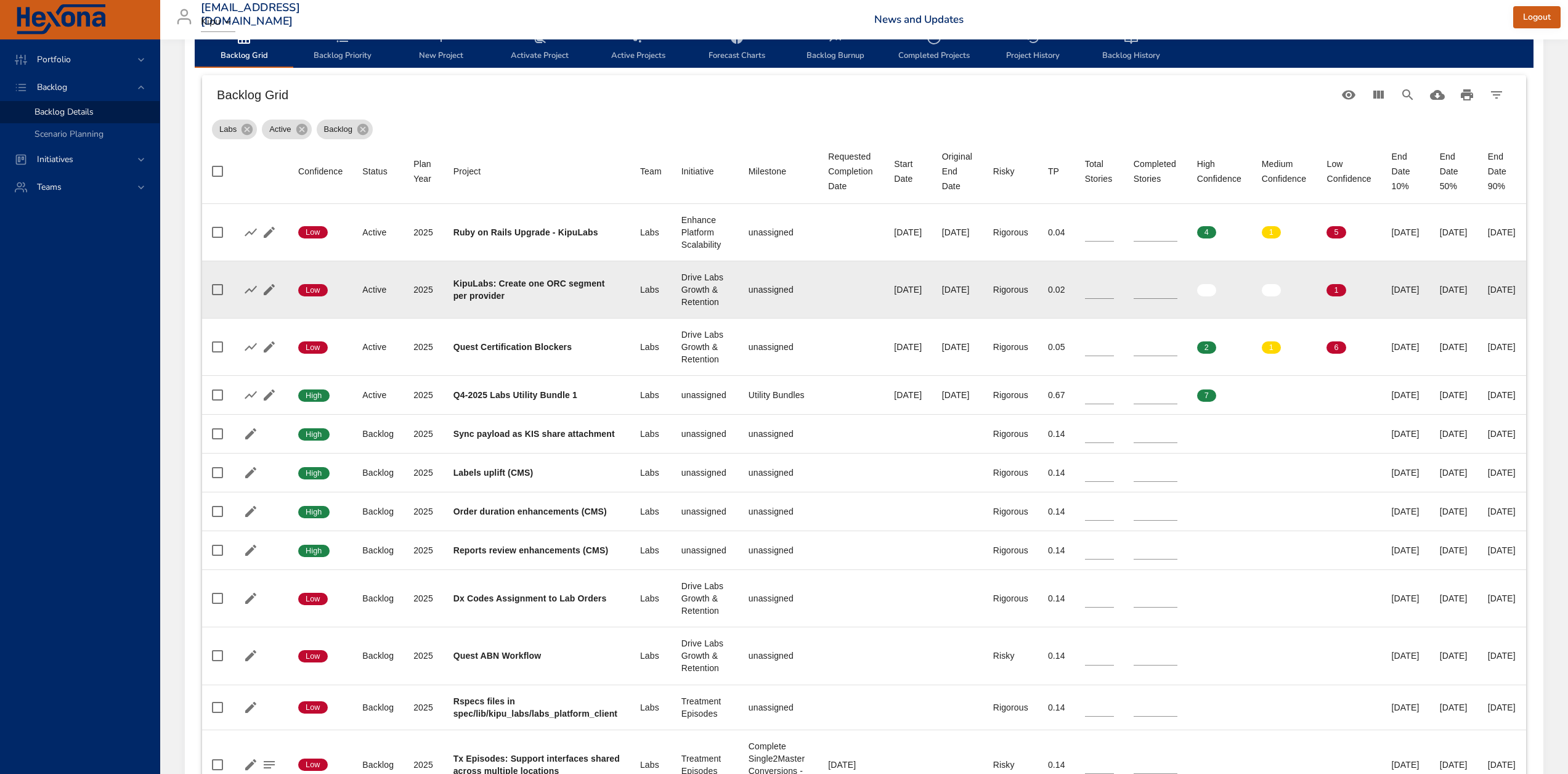
scroll to position [431, 0]
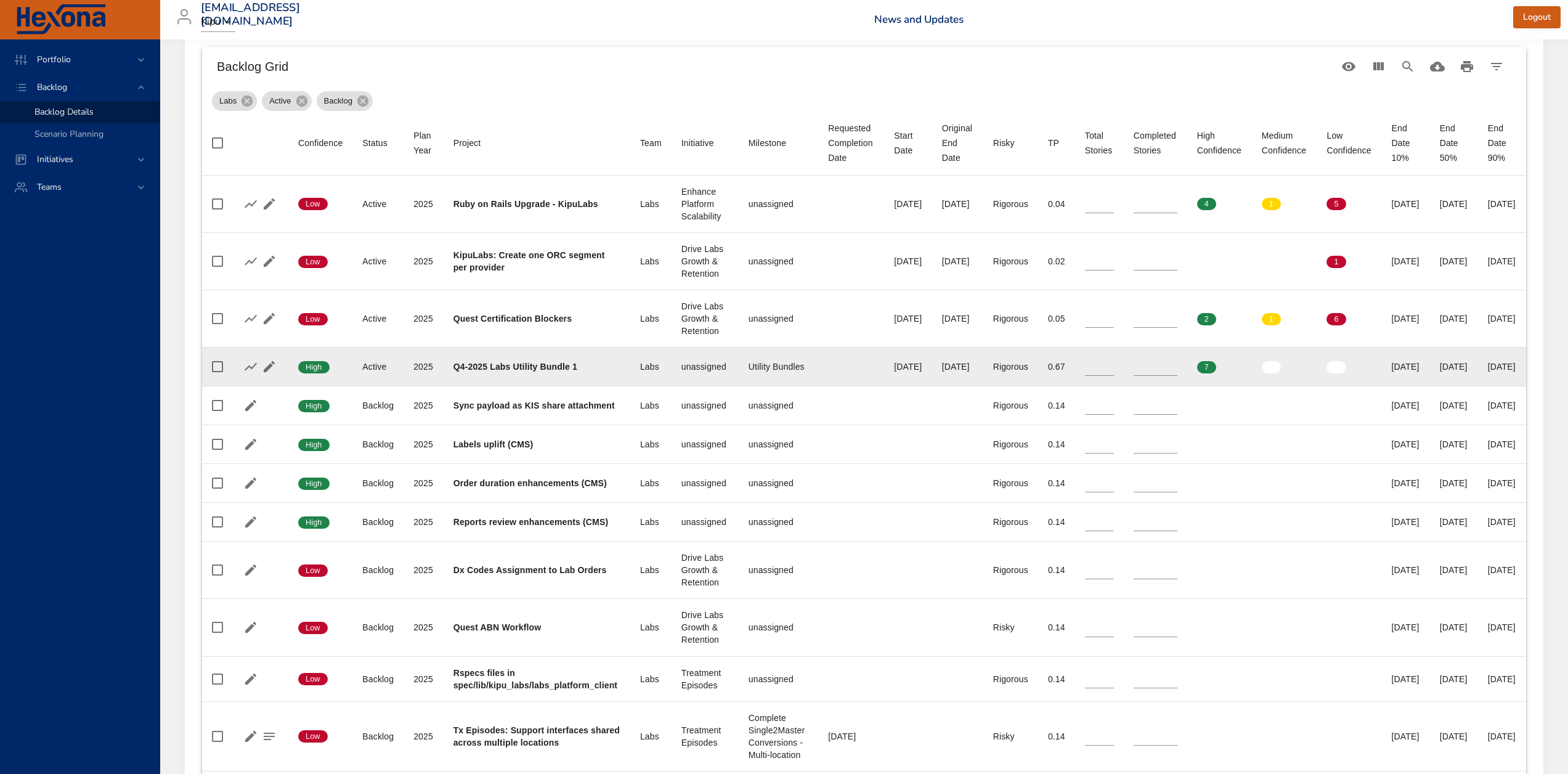
type input "**"
click at [1114, 362] on input "**" at bounding box center [1099, 366] width 29 height 19
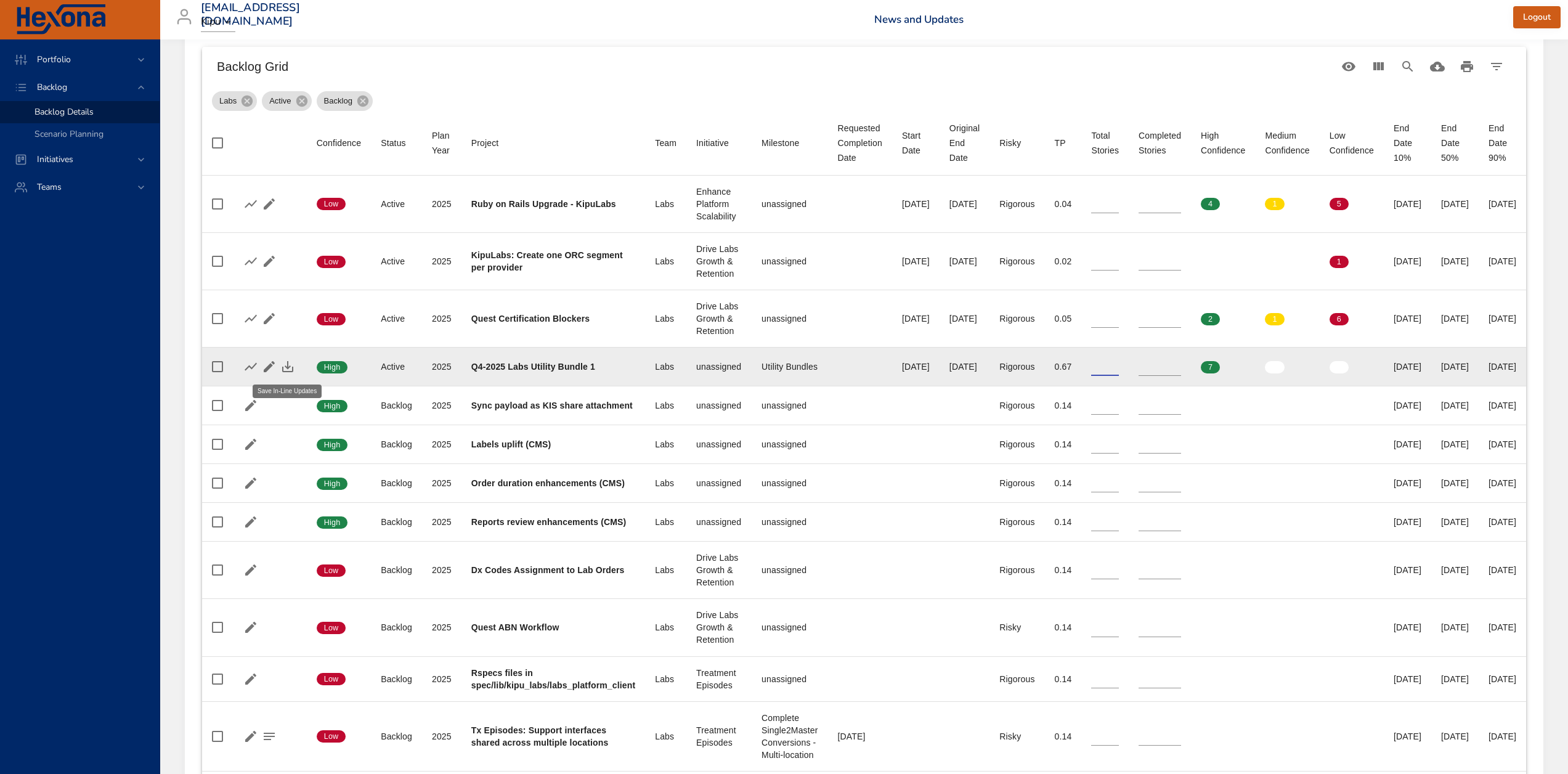
click at [288, 366] on icon "button" at bounding box center [287, 366] width 11 height 11
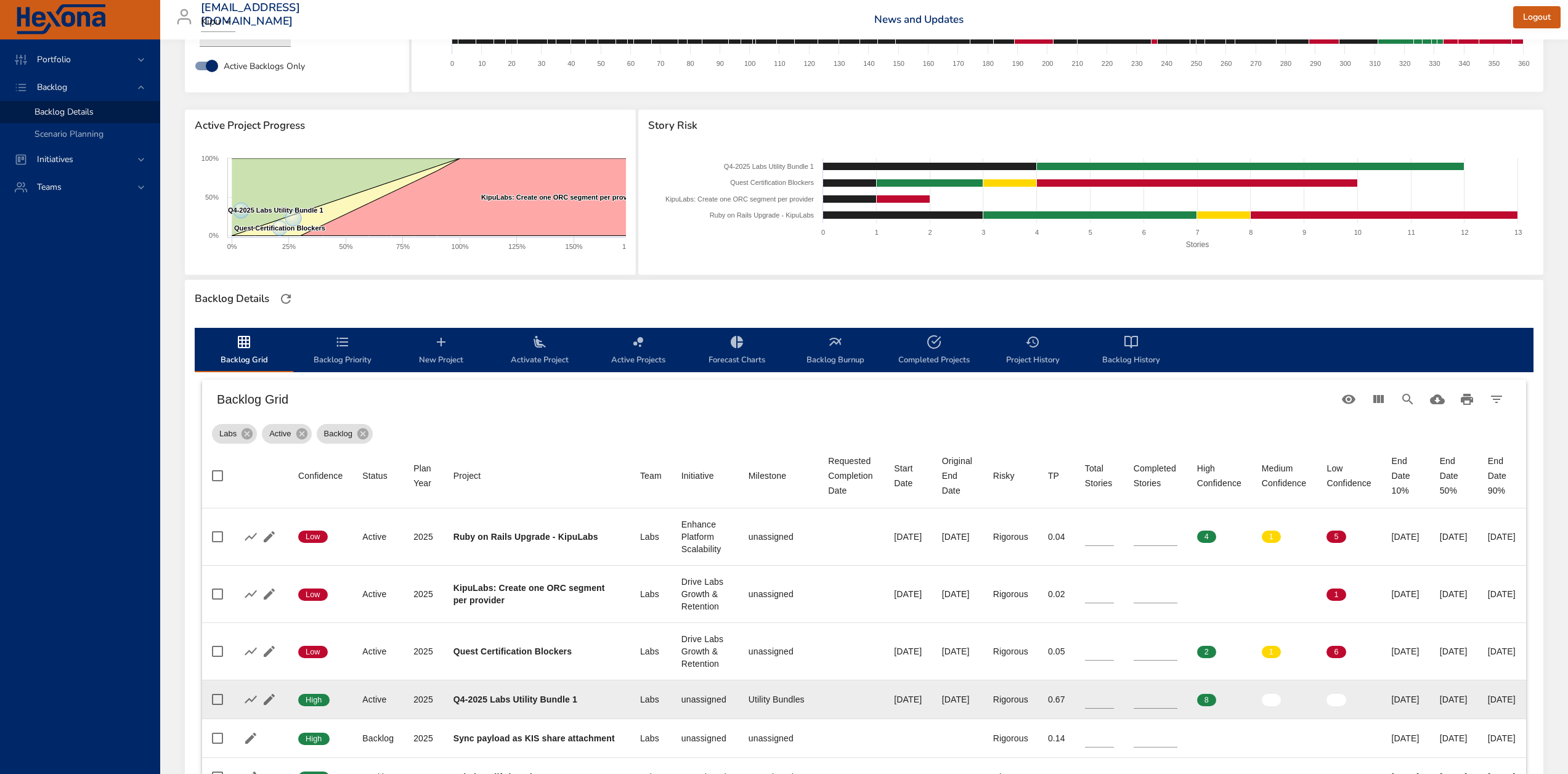
scroll to position [0, 0]
